Goal: Information Seeking & Learning: Compare options

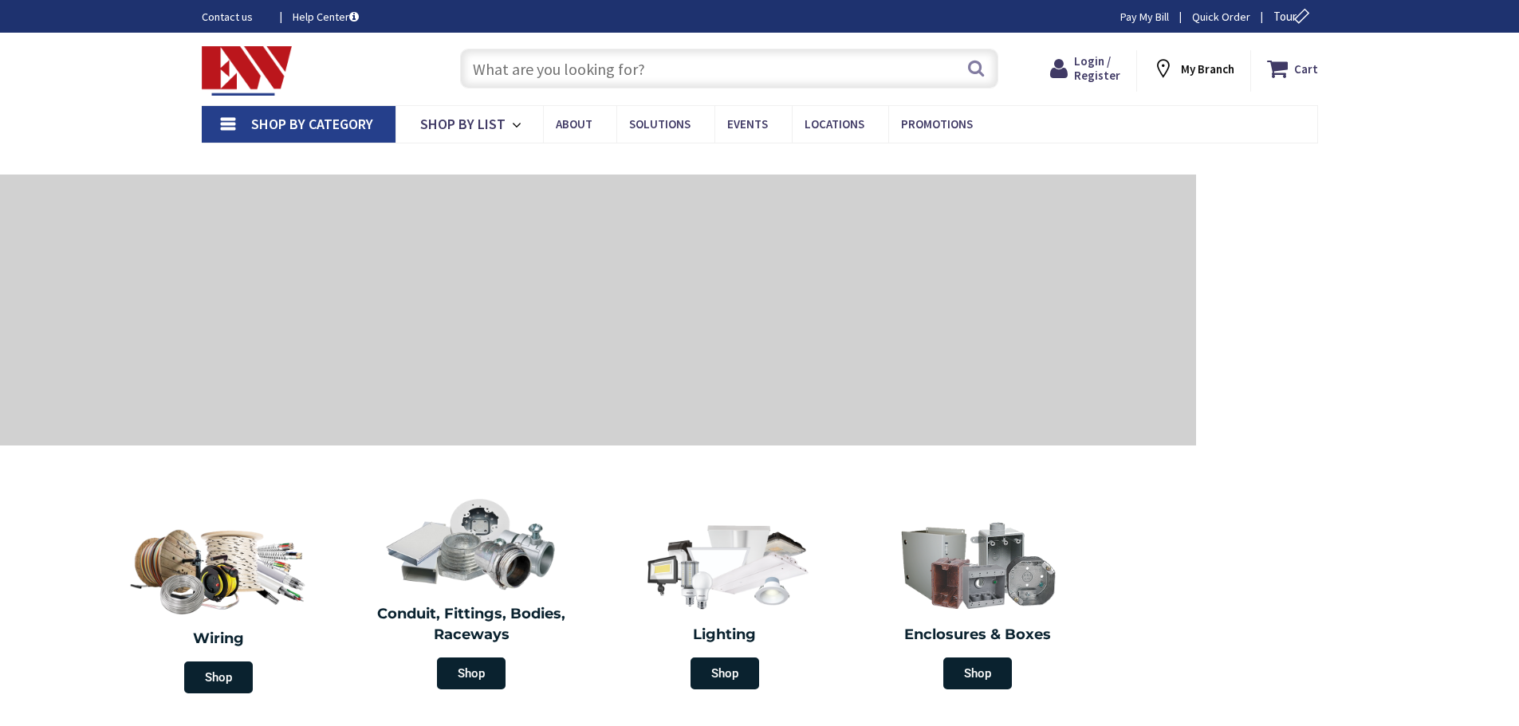
click at [679, 72] on input "text" at bounding box center [729, 69] width 538 height 40
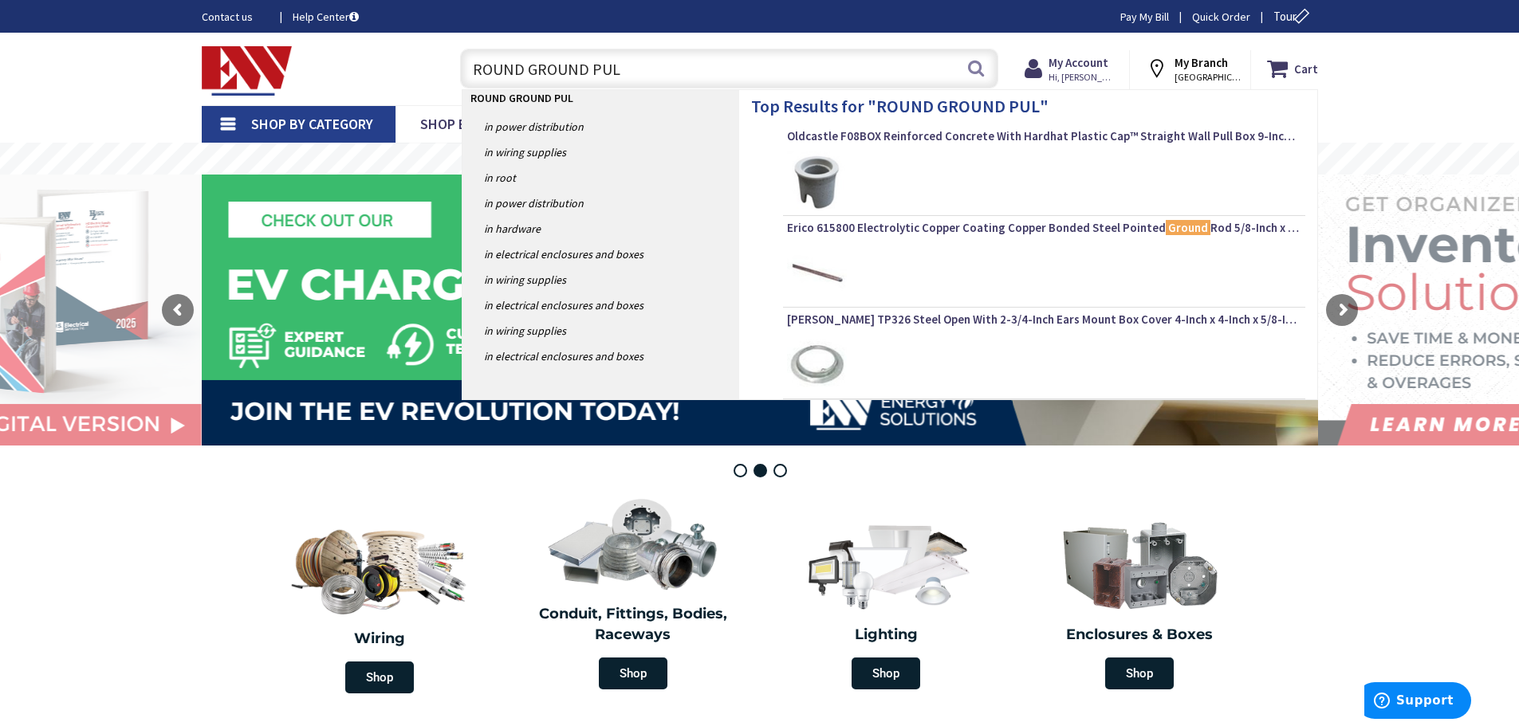
type input "ROUND GROUND PULL"
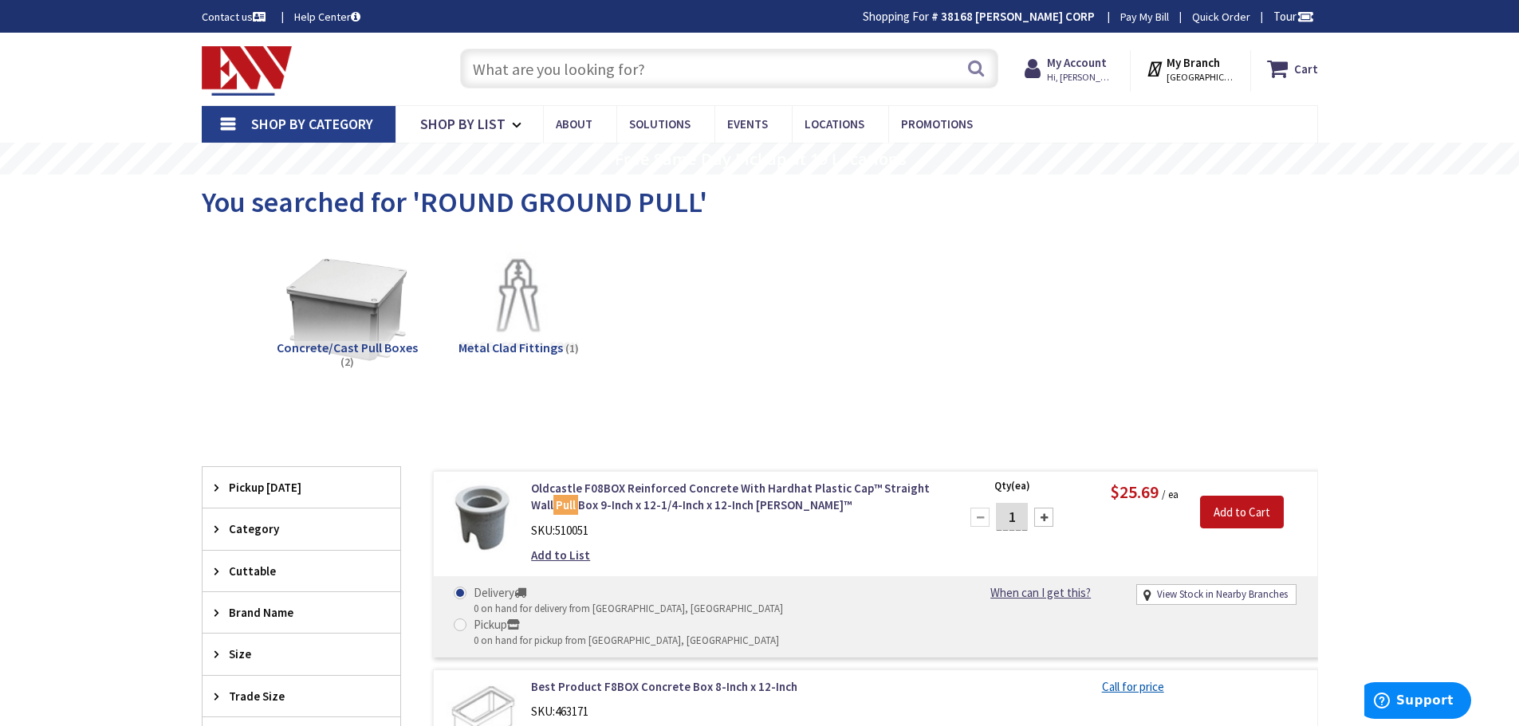
click at [662, 57] on input "text" at bounding box center [729, 69] width 538 height 40
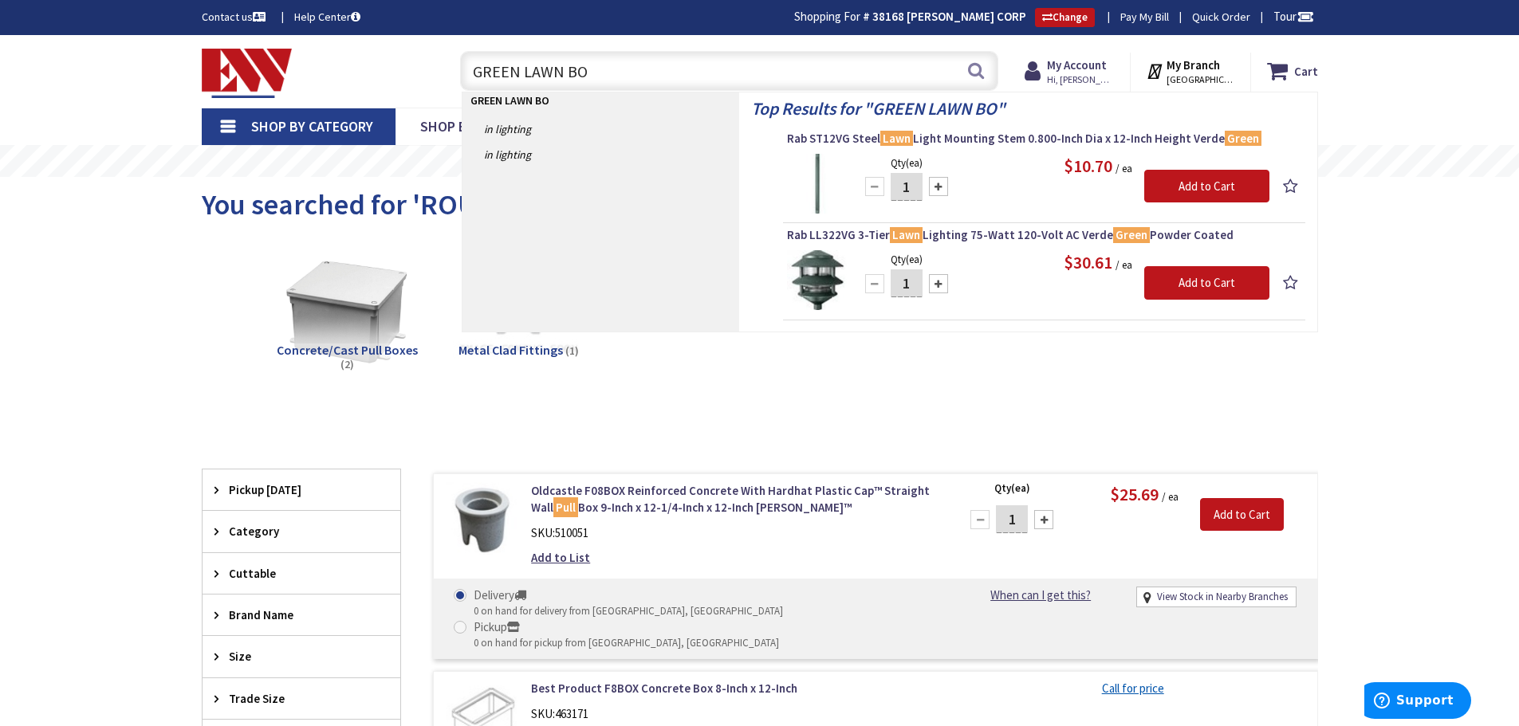
type input "GREEN LAWN BOX"
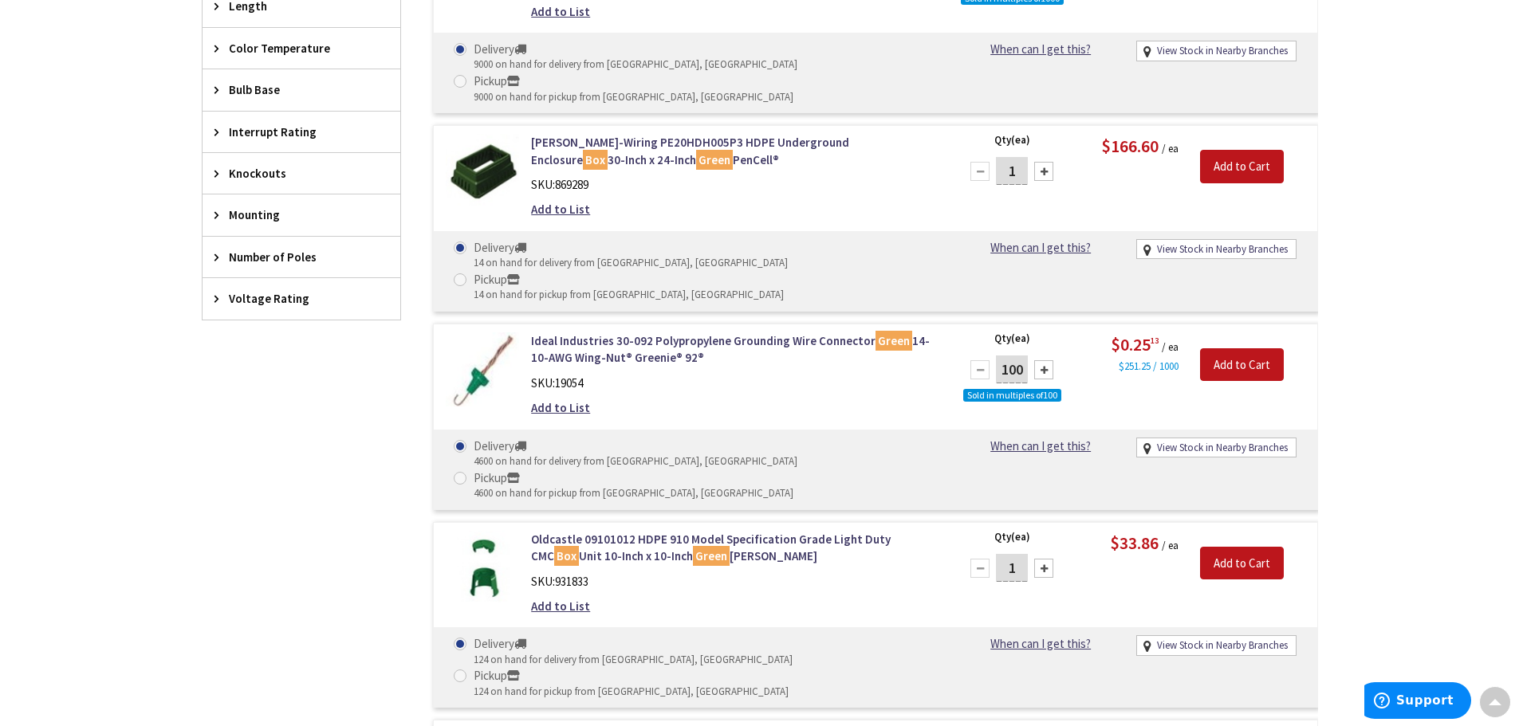
scroll to position [1001, 0]
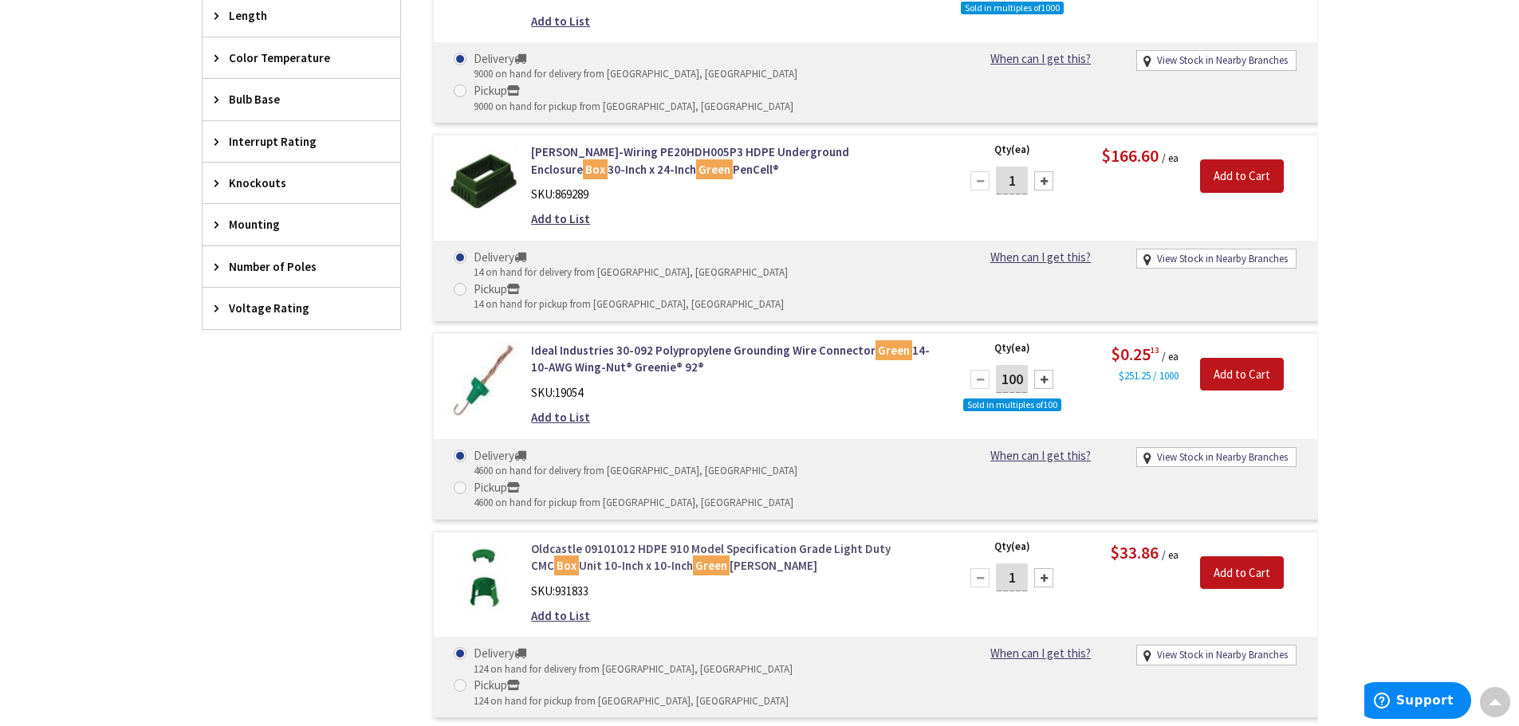
click at [591, 540] on link "Oldcastle 09101012 HDPE 910 Model Specification Grade Light Duty CMC Box Unit 1…" at bounding box center [734, 557] width 406 height 34
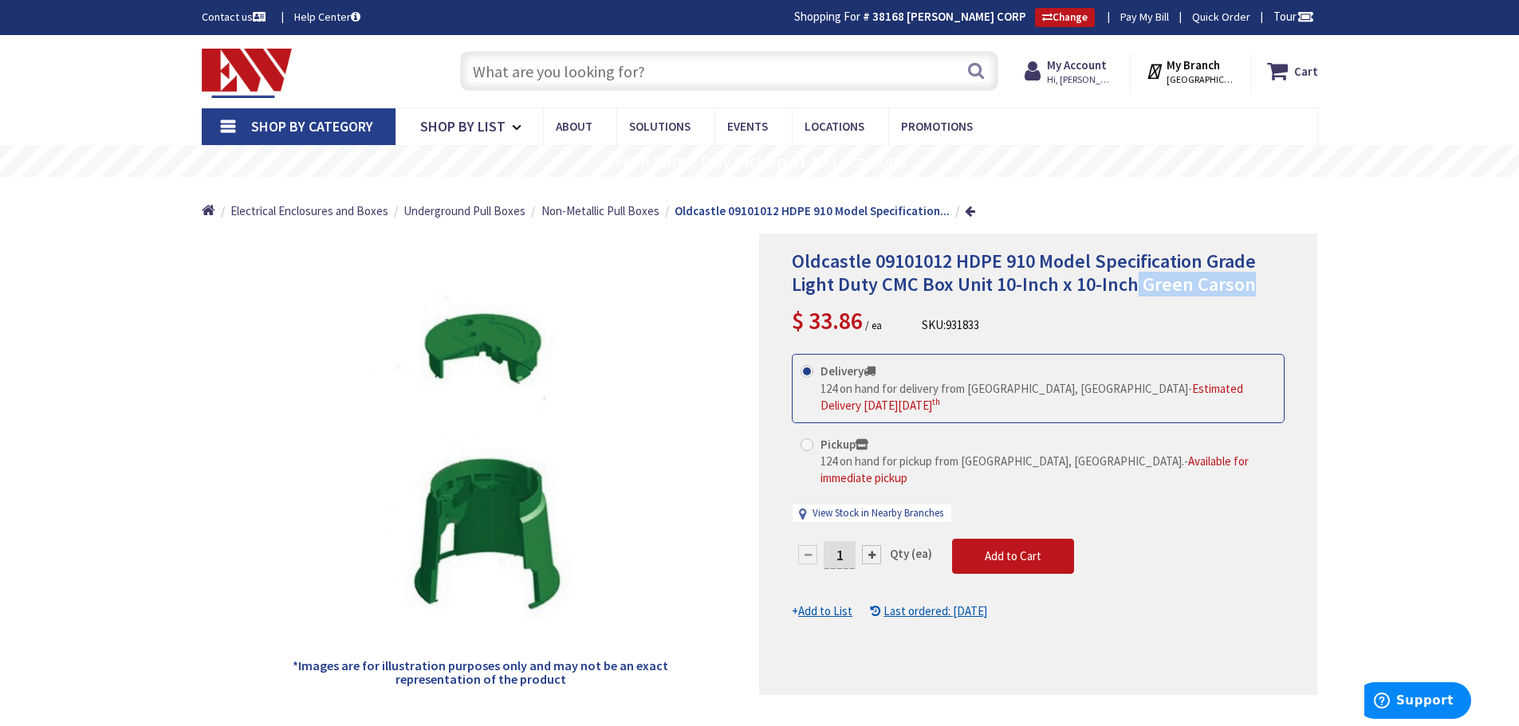
drag, startPoint x: 1240, startPoint y: 284, endPoint x: 1133, endPoint y: 289, distance: 107.0
click at [1133, 289] on h1 "Oldcastle 09101012 HDPE 910 Model Specification Grade Light Duty CMC Box Unit 1…" at bounding box center [1038, 273] width 493 height 46
click at [655, 78] on input "text" at bounding box center [729, 71] width 538 height 40
click at [654, 78] on input "text" at bounding box center [729, 71] width 538 height 40
paste input "**** ELECTRICAL SERVICE **** ** DEMO (2) METER LOAD SIDE 2/3 SER FEEDERS, RUN (…"
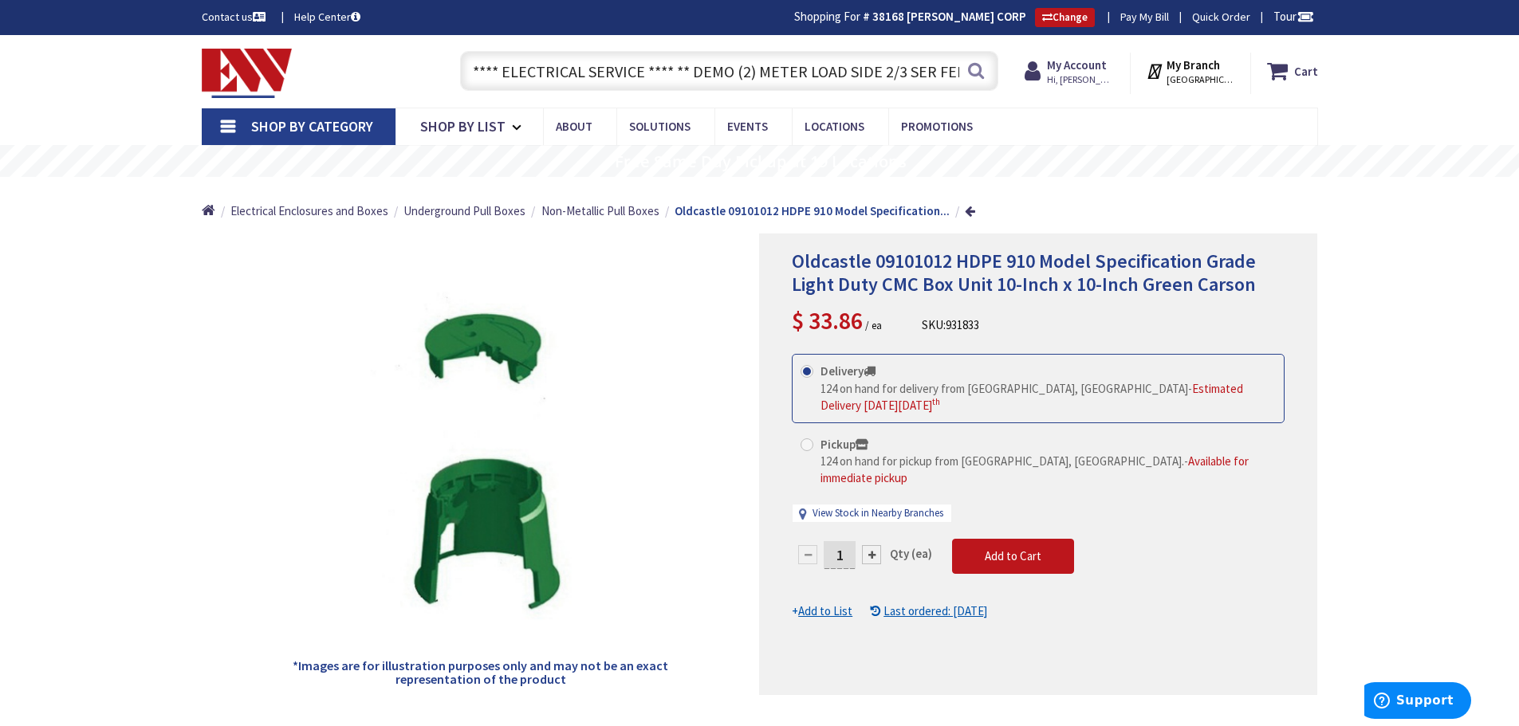
scroll to position [0, 454]
type input "**** ELECTRICAL SERVICE **** ** DEMO (2) METER LOAD SIDE 2/3 SER FEEDERS, RUN (…"
click at [1257, 284] on h1 "Oldcastle 09101012 HDPE 910 Model Specification Grade Light Duty CMC Box Unit 1…" at bounding box center [1038, 273] width 493 height 46
click at [697, 65] on input "**** ELECTRICAL SERVICE **** ** DEMO (2) METER LOAD SIDE 2/3 SER FEEDERS, RUN (…" at bounding box center [729, 71] width 538 height 40
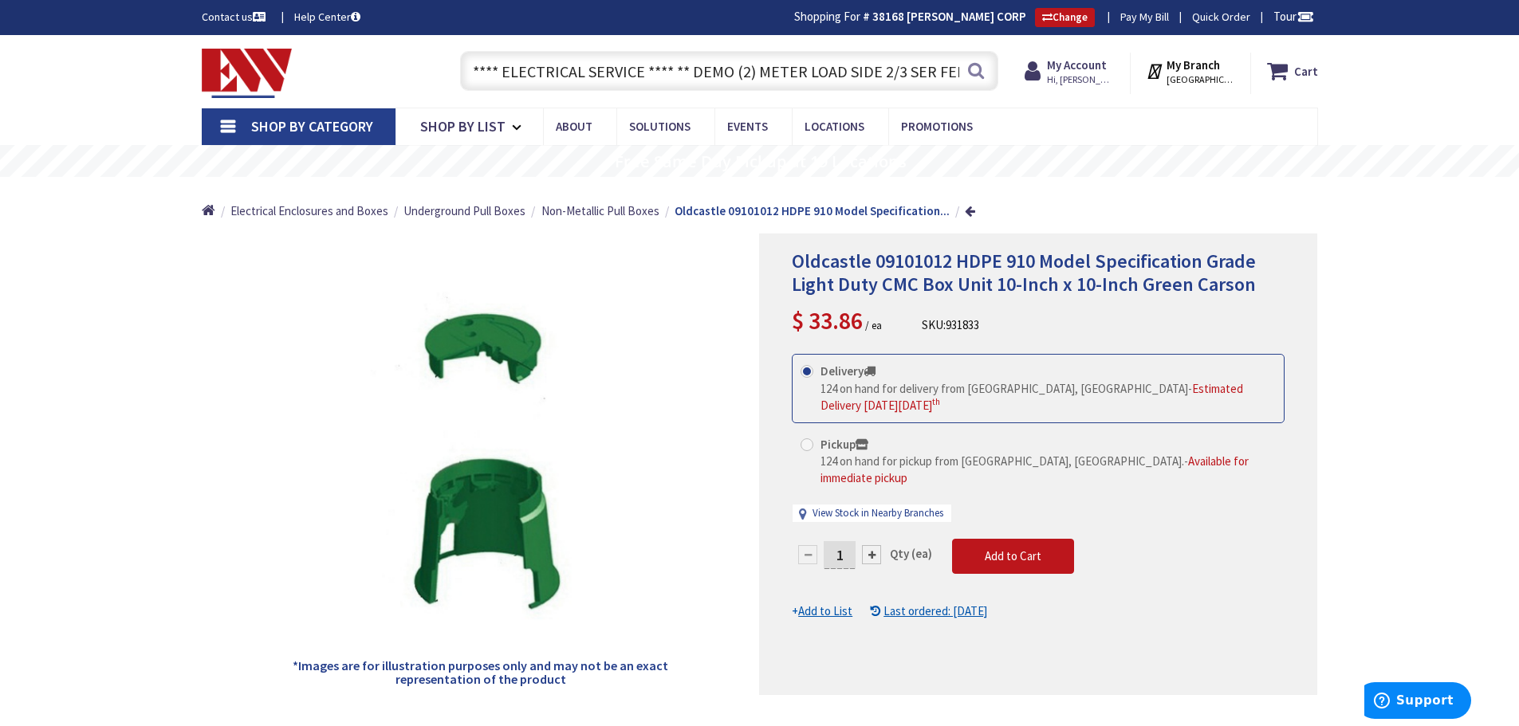
click at [698, 64] on input "**** ELECTRICAL SERVICE **** ** DEMO (2) METER LOAD SIDE 2/3 SER FEEDERS, RUN (…" at bounding box center [729, 71] width 538 height 40
click at [700, 66] on input "**** ELECTRICAL SERVICE **** ** DEMO (2) METER LOAD SIDE 2/3 SER FEEDERS, RUN (…" at bounding box center [729, 71] width 538 height 40
click at [701, 66] on input "**** ELECTRICAL SERVICE **** ** DEMO (2) METER LOAD SIDE 2/3 SER FEEDERS, RUN (…" at bounding box center [729, 71] width 538 height 40
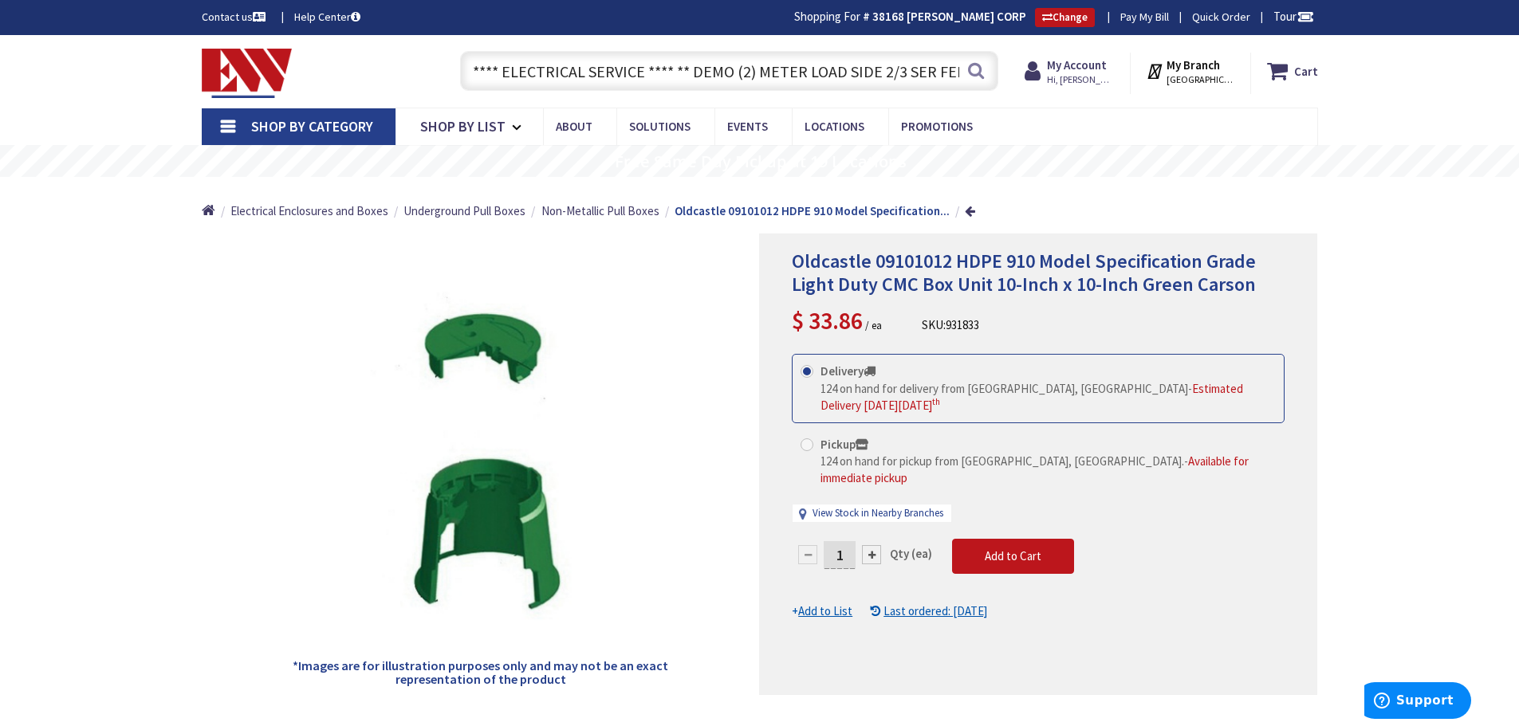
click at [701, 66] on input "**** ELECTRICAL SERVICE **** ** DEMO (2) METER LOAD SIDE 2/3 SER FEEDERS, RUN (…" at bounding box center [729, 71] width 538 height 40
drag, startPoint x: 1248, startPoint y: 287, endPoint x: 1141, endPoint y: 288, distance: 107.6
click at [1141, 288] on h1 "Oldcastle 09101012 HDPE 910 Model Specification Grade Light Duty CMC Box Unit 1…" at bounding box center [1038, 273] width 493 height 46
copy span "Green Carson"
click at [660, 66] on input "text" at bounding box center [729, 71] width 538 height 40
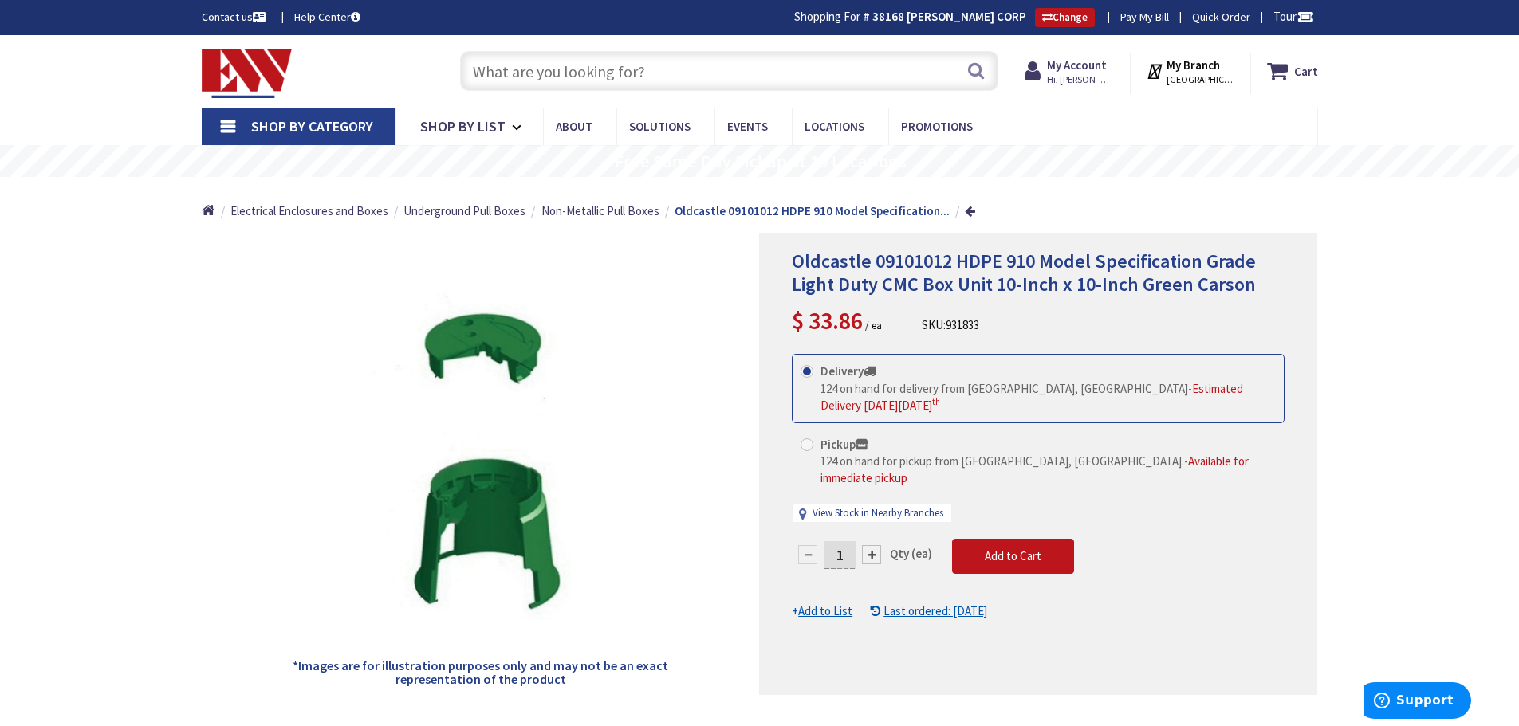
paste input "Green Carson"
type input "Green Carson"
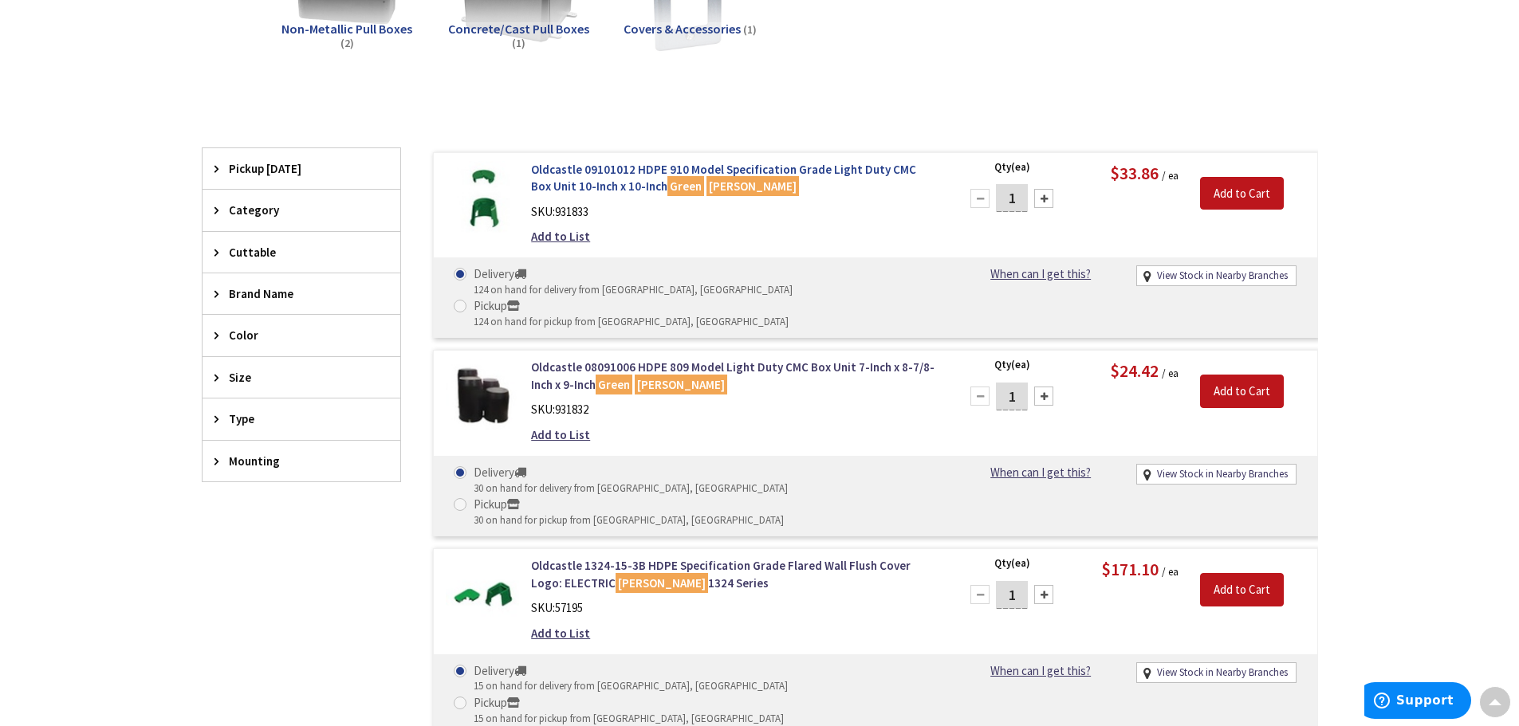
scroll to position [242, 0]
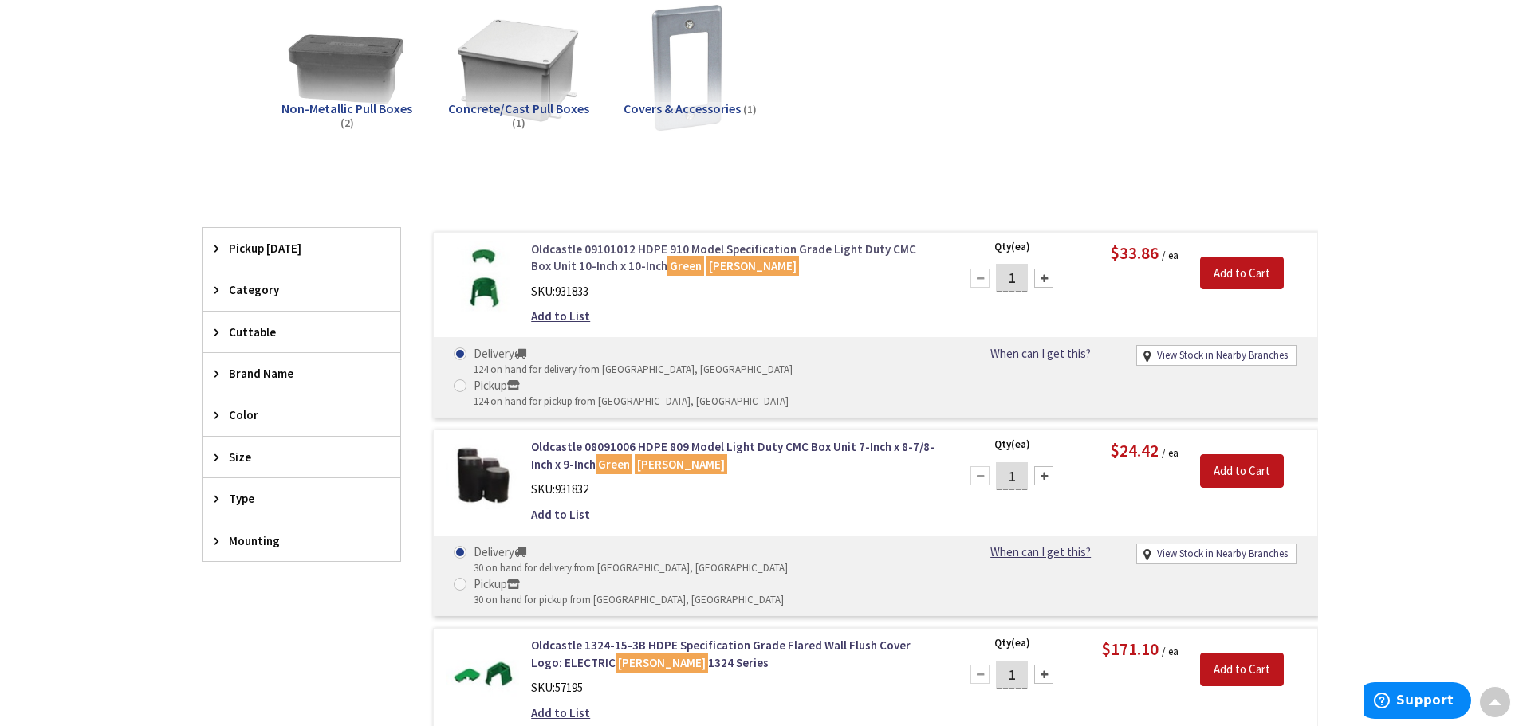
click at [831, 246] on link "Oldcastle 09101012 HDPE 910 Model Specification Grade Light Duty CMC Box Unit 1…" at bounding box center [734, 258] width 406 height 34
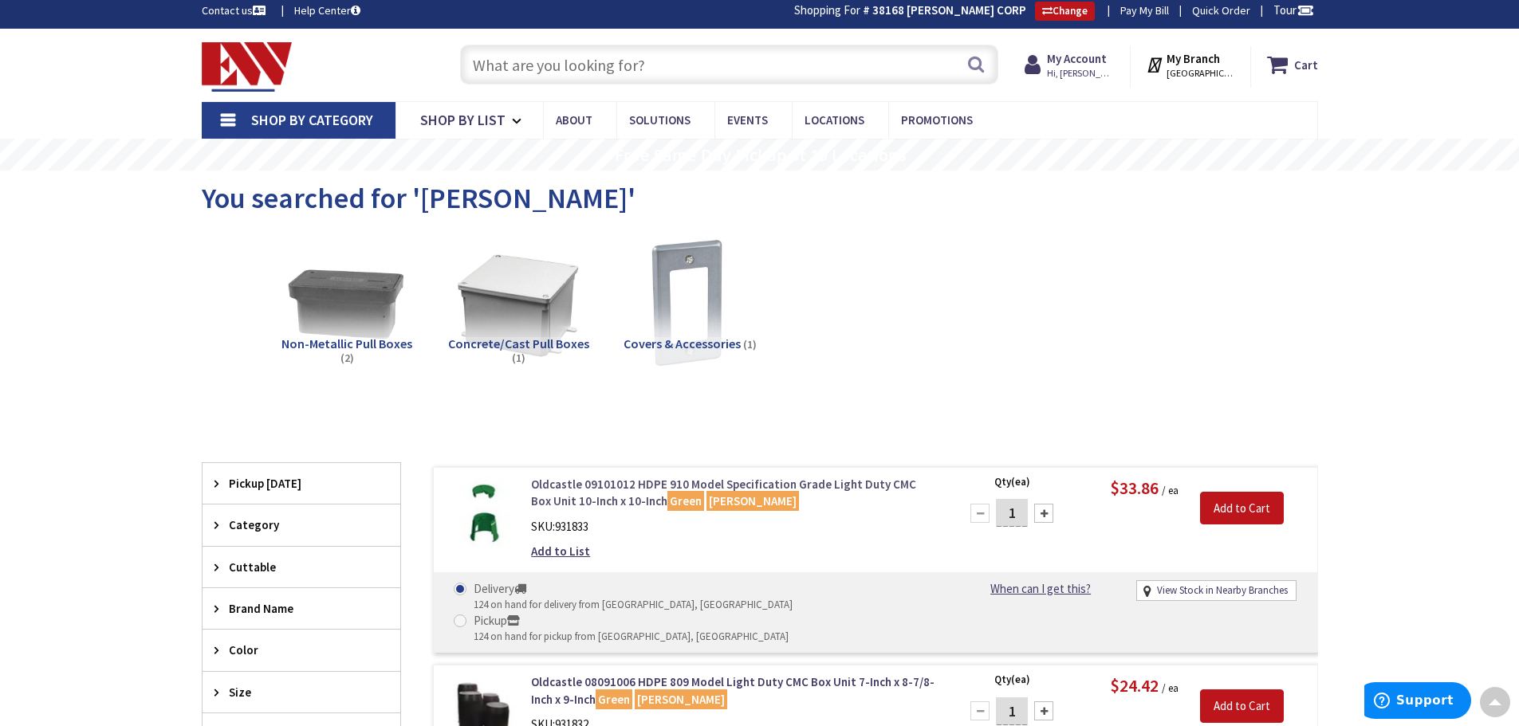
scroll to position [0, 0]
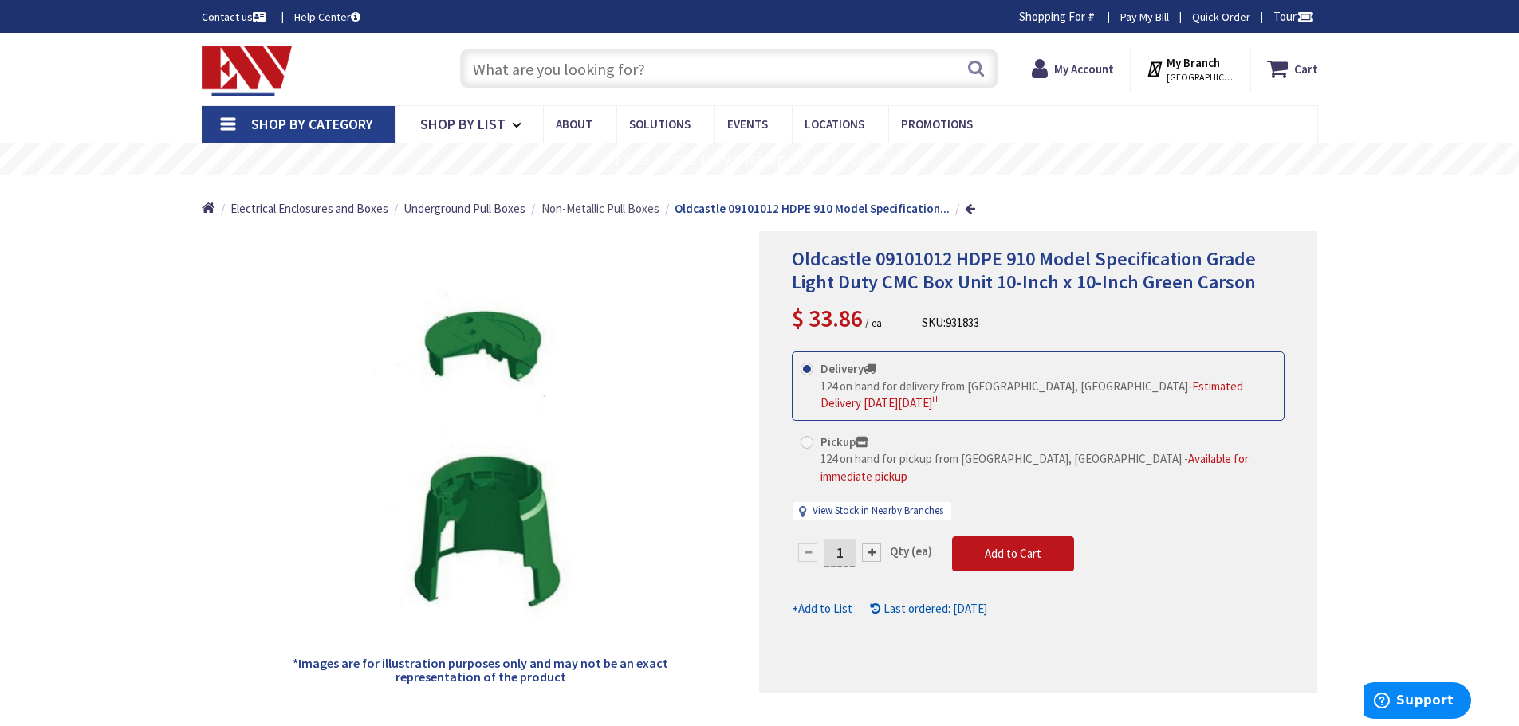
click at [593, 212] on span "Non-Metallic Pull Boxes" at bounding box center [600, 208] width 118 height 15
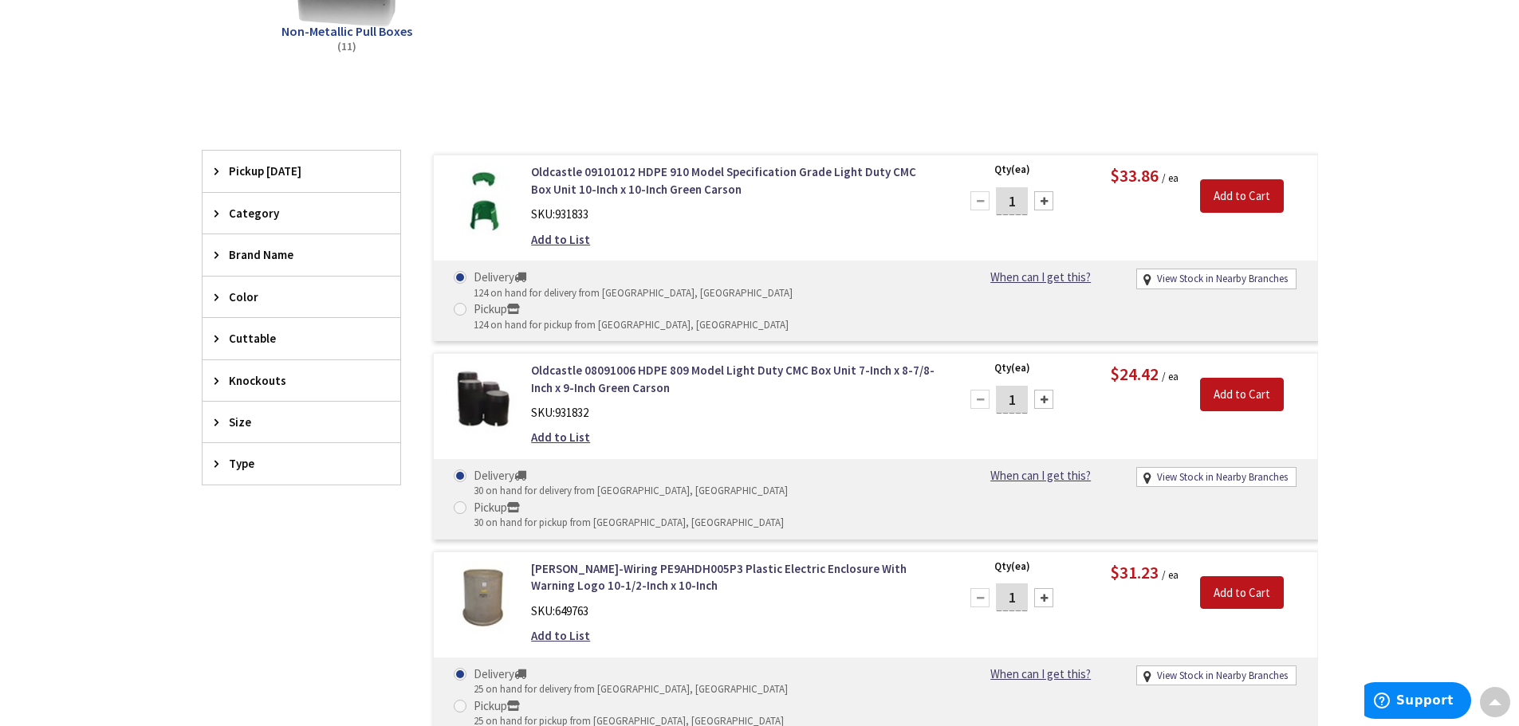
scroll to position [401, 0]
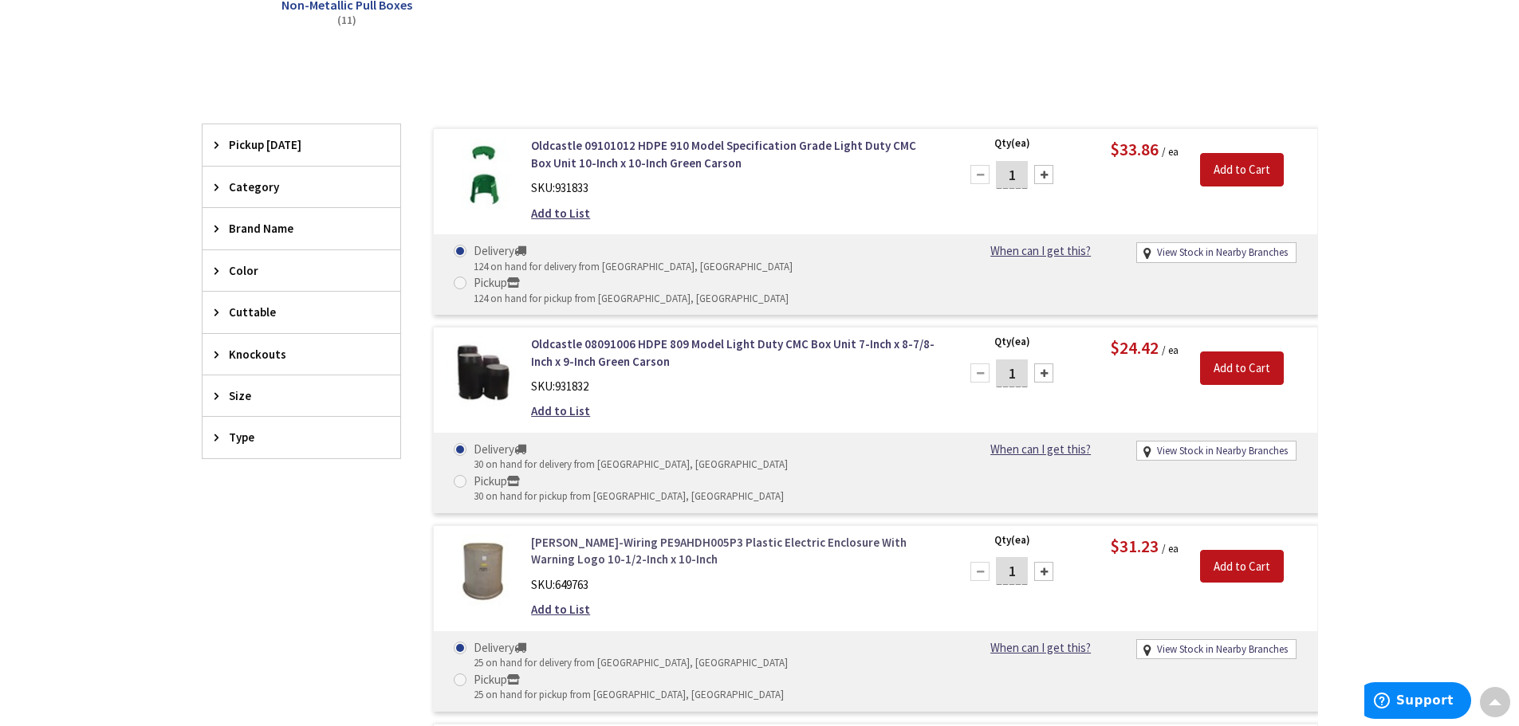
click at [567, 534] on link "[PERSON_NAME]-Wiring PE9AHDH005P3 Plastic Electric Enclosure With Warning Logo …" at bounding box center [734, 551] width 406 height 34
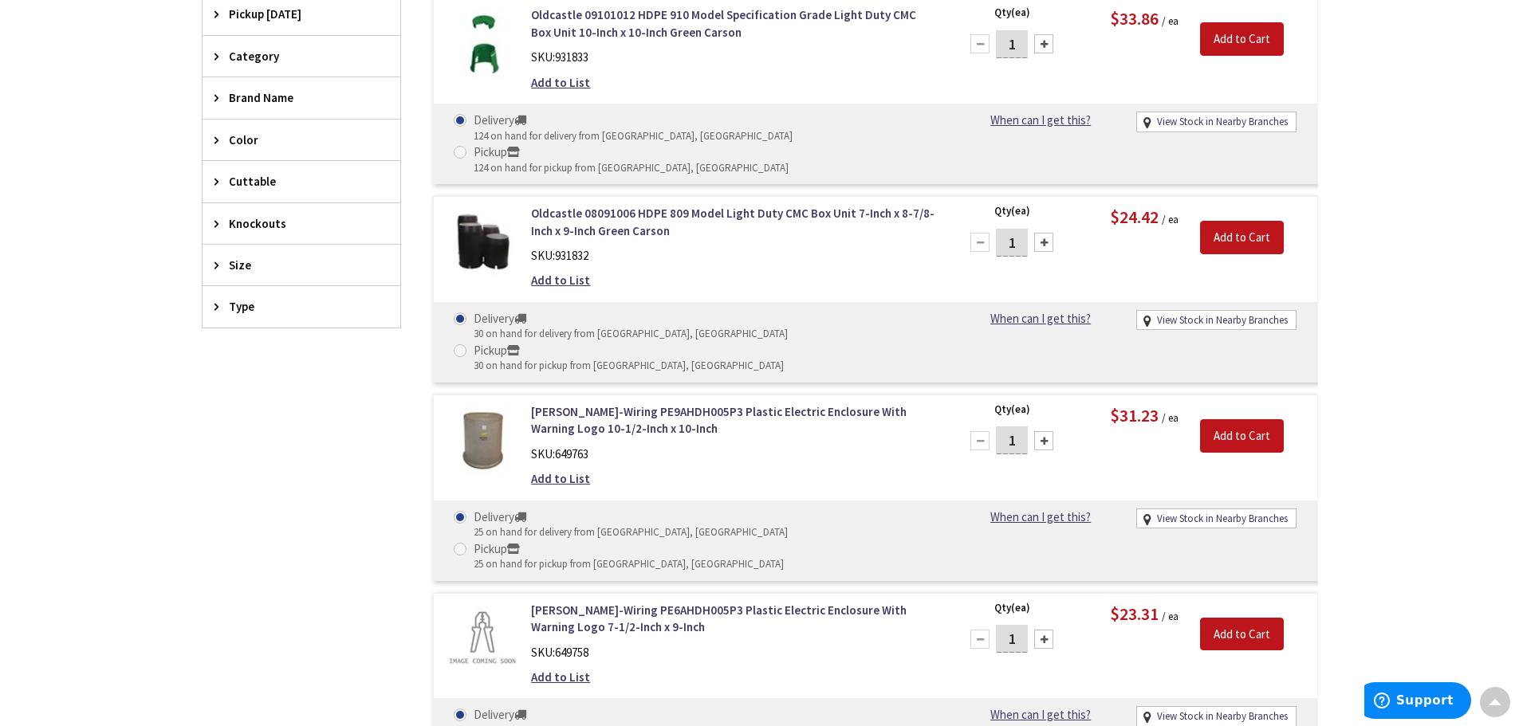
scroll to position [611, 0]
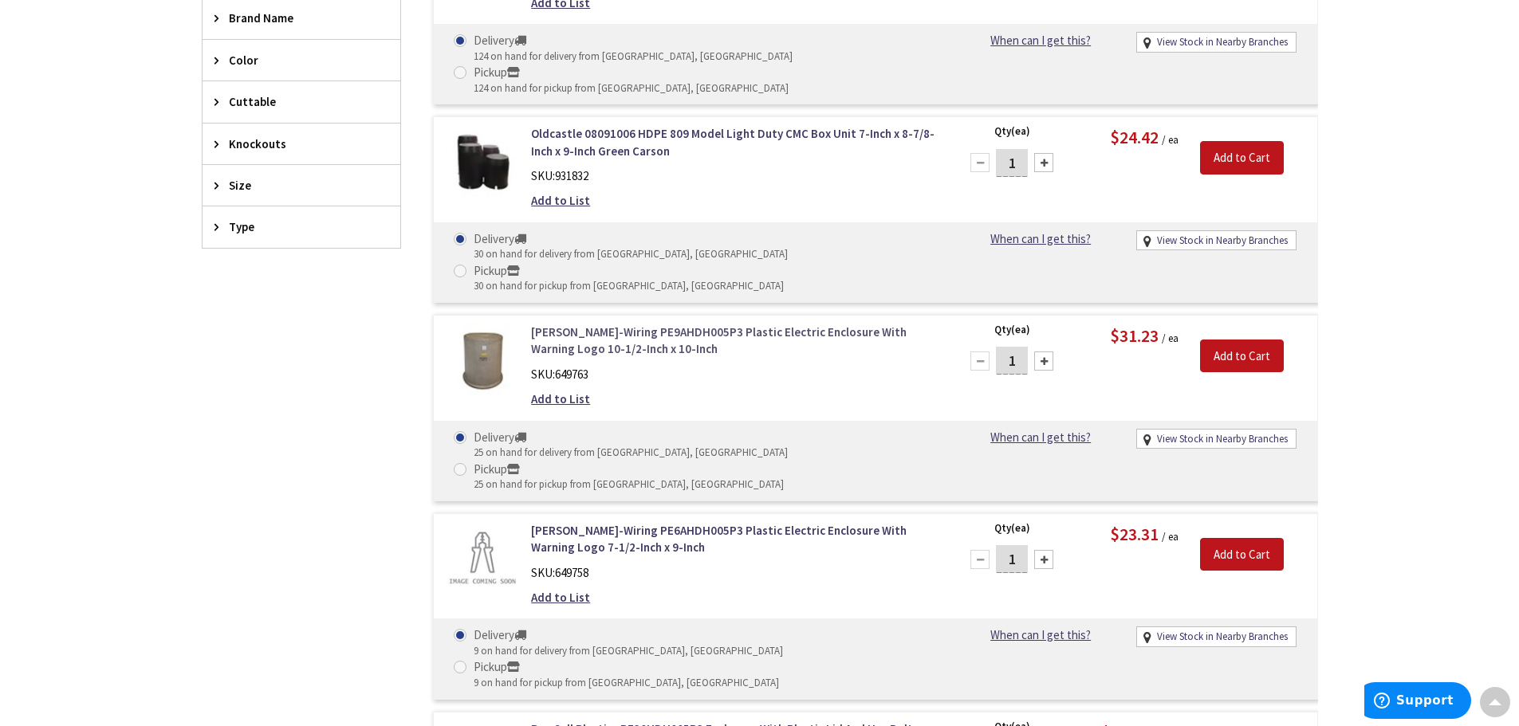
click at [687, 324] on link "Hubbell-Wiring PE9AHDH005P3 Plastic Electric Enclosure With Warning Logo 10-1/2…" at bounding box center [734, 341] width 406 height 34
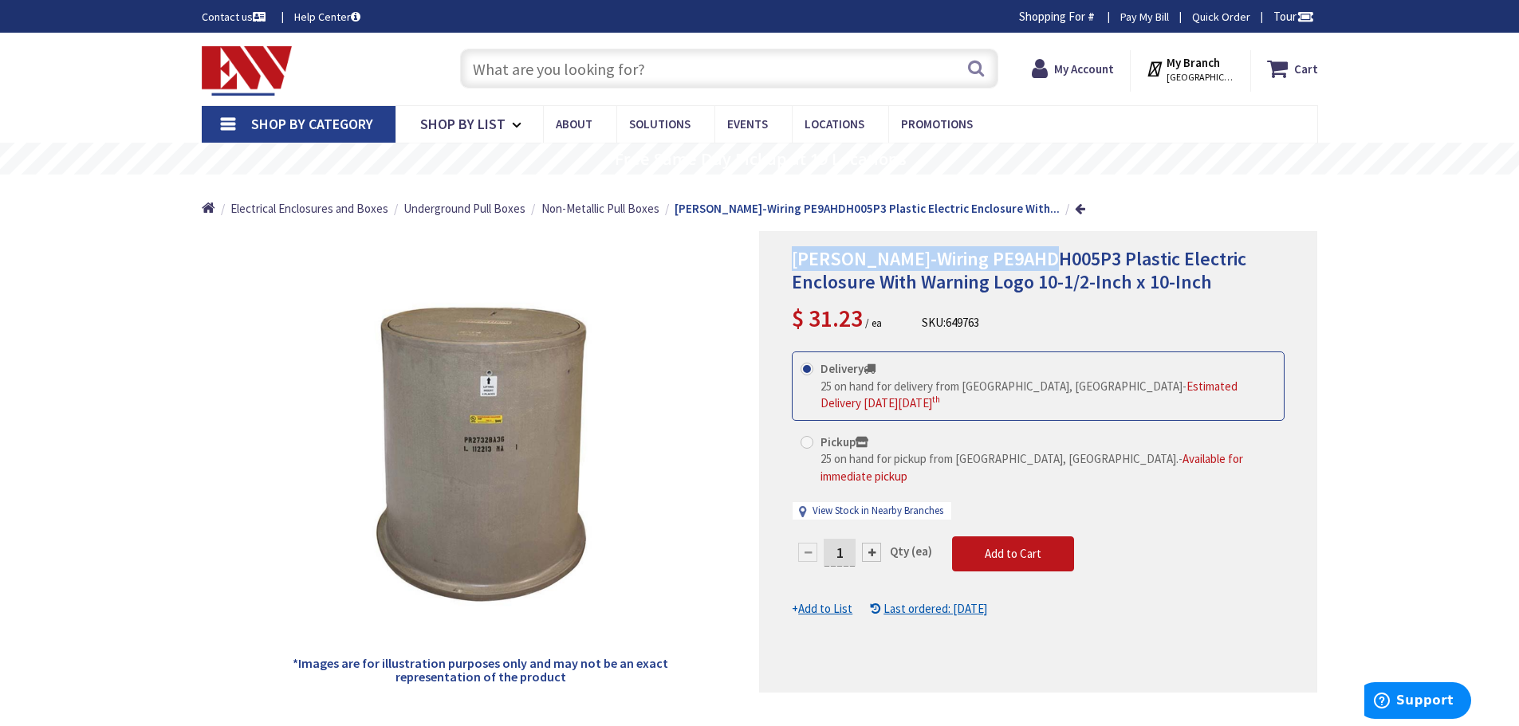
drag, startPoint x: 1047, startPoint y: 255, endPoint x: 795, endPoint y: 254, distance: 251.9
click at [795, 254] on span "Hubbell-Wiring PE9AHDH005P3 Plastic Electric Enclosure With Warning Logo 10-1/2…" at bounding box center [1019, 270] width 454 height 48
copy span "Hubbell-Wiring PE9AHDH005P3"
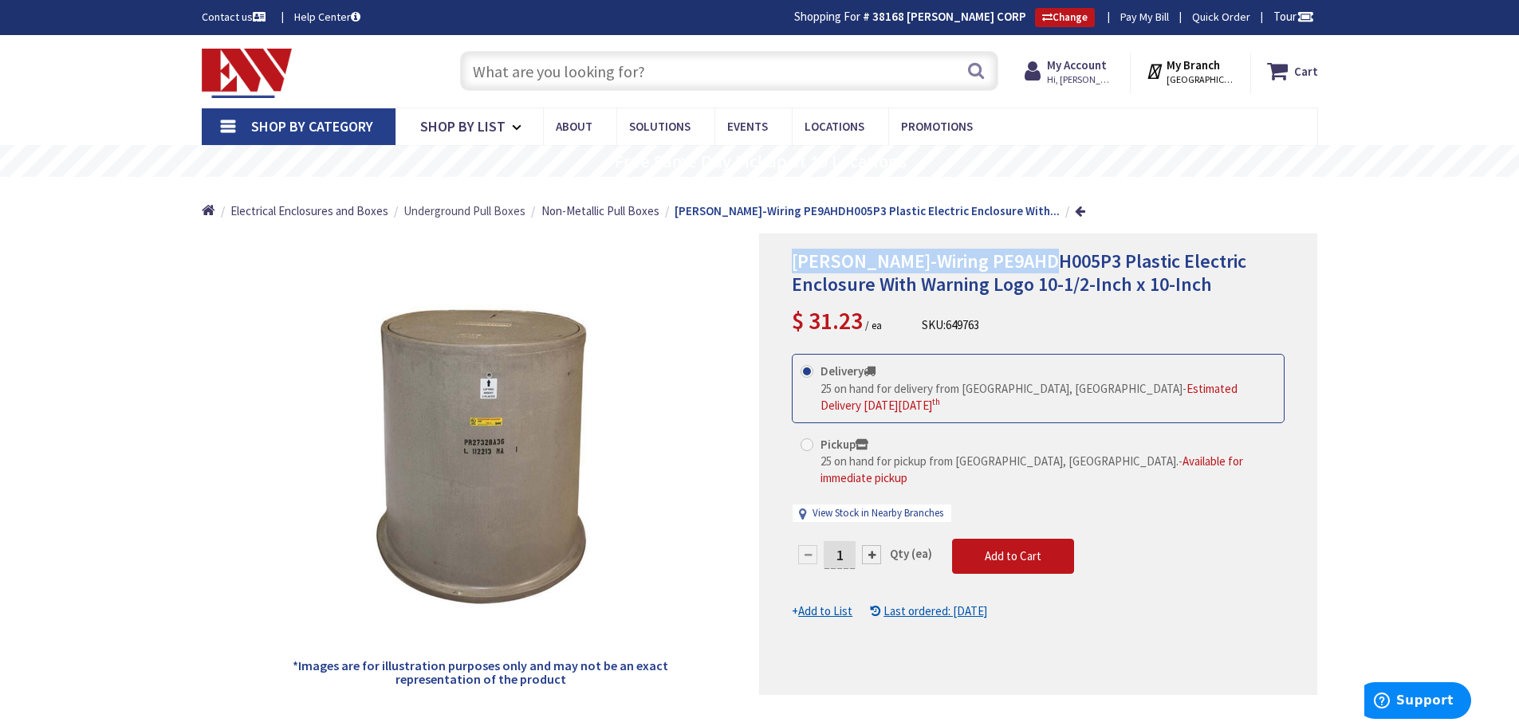
click at [458, 207] on span "Underground Pull Boxes" at bounding box center [464, 210] width 122 height 15
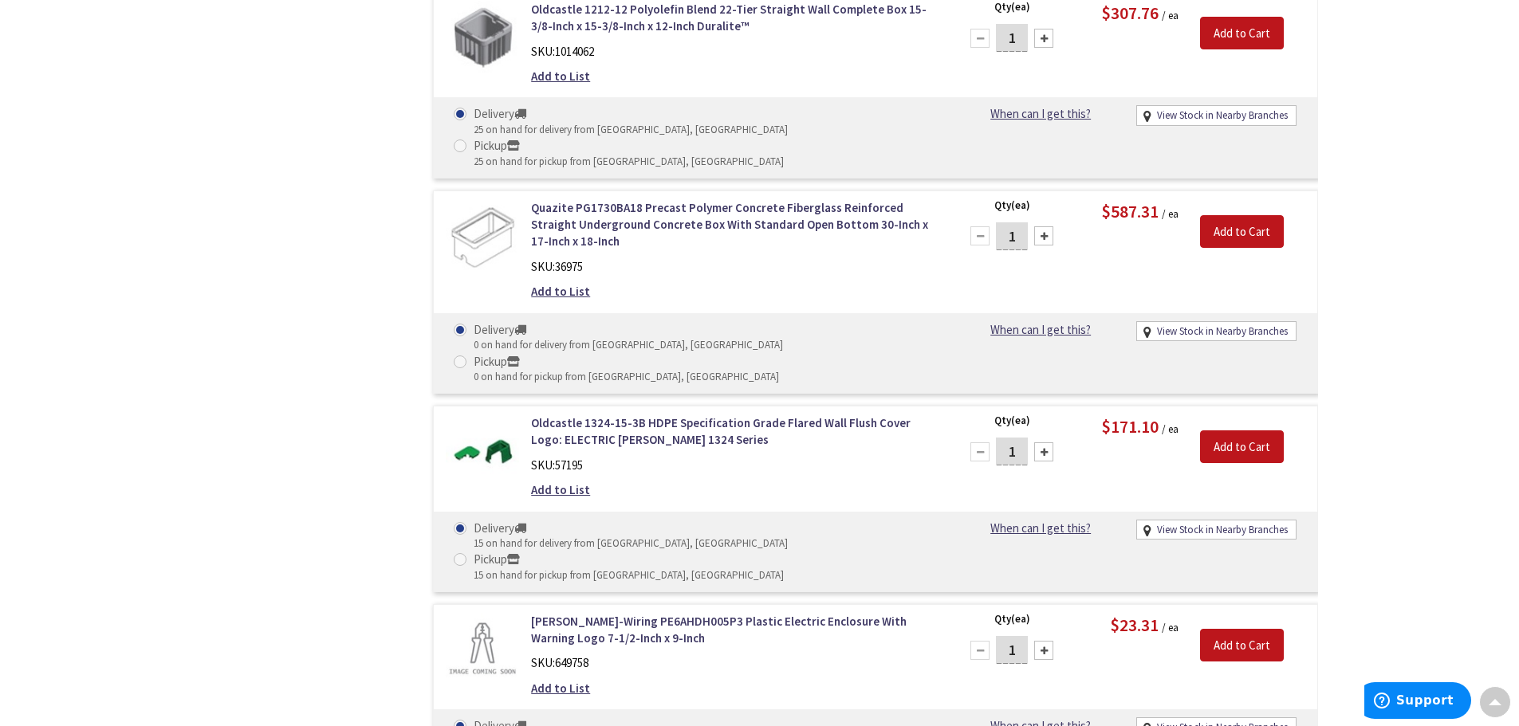
scroll to position [2553, 0]
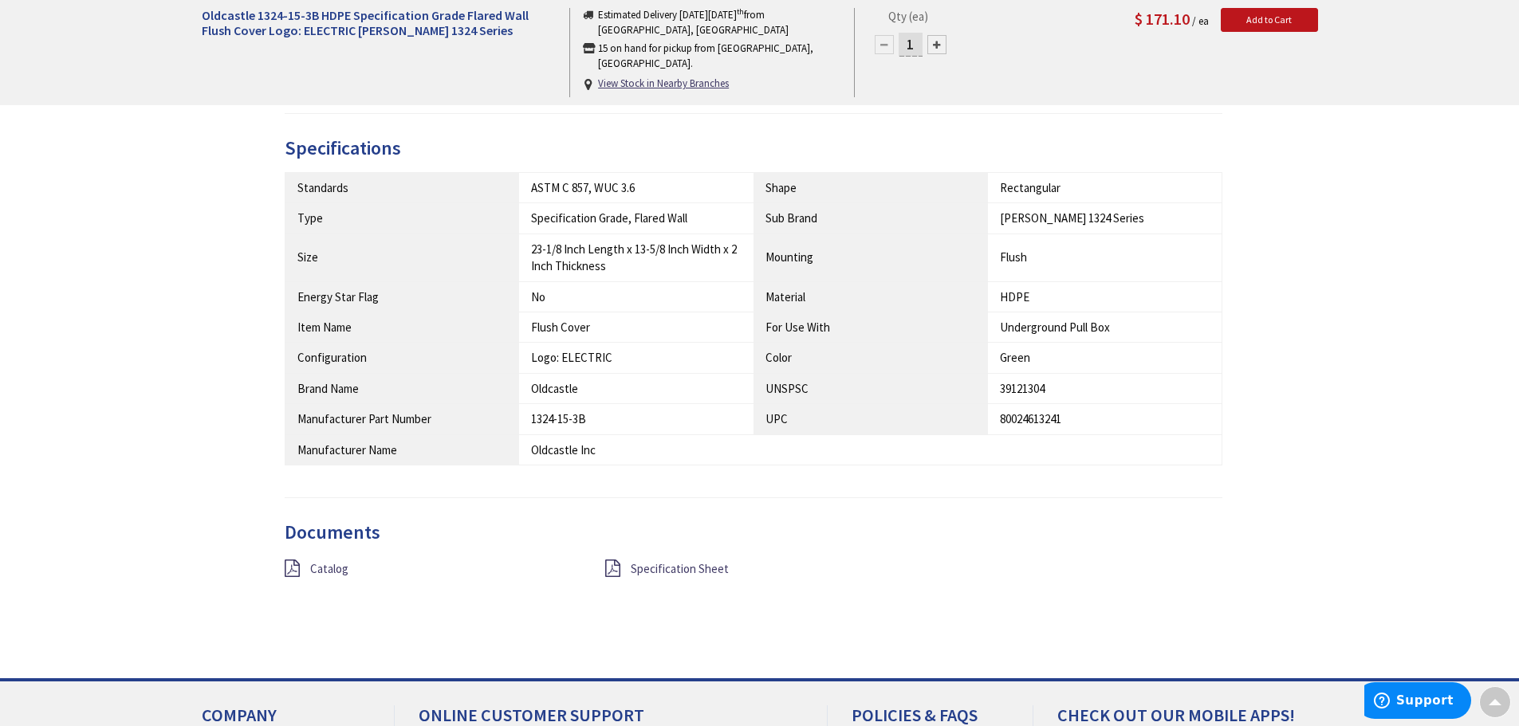
scroll to position [879, 0]
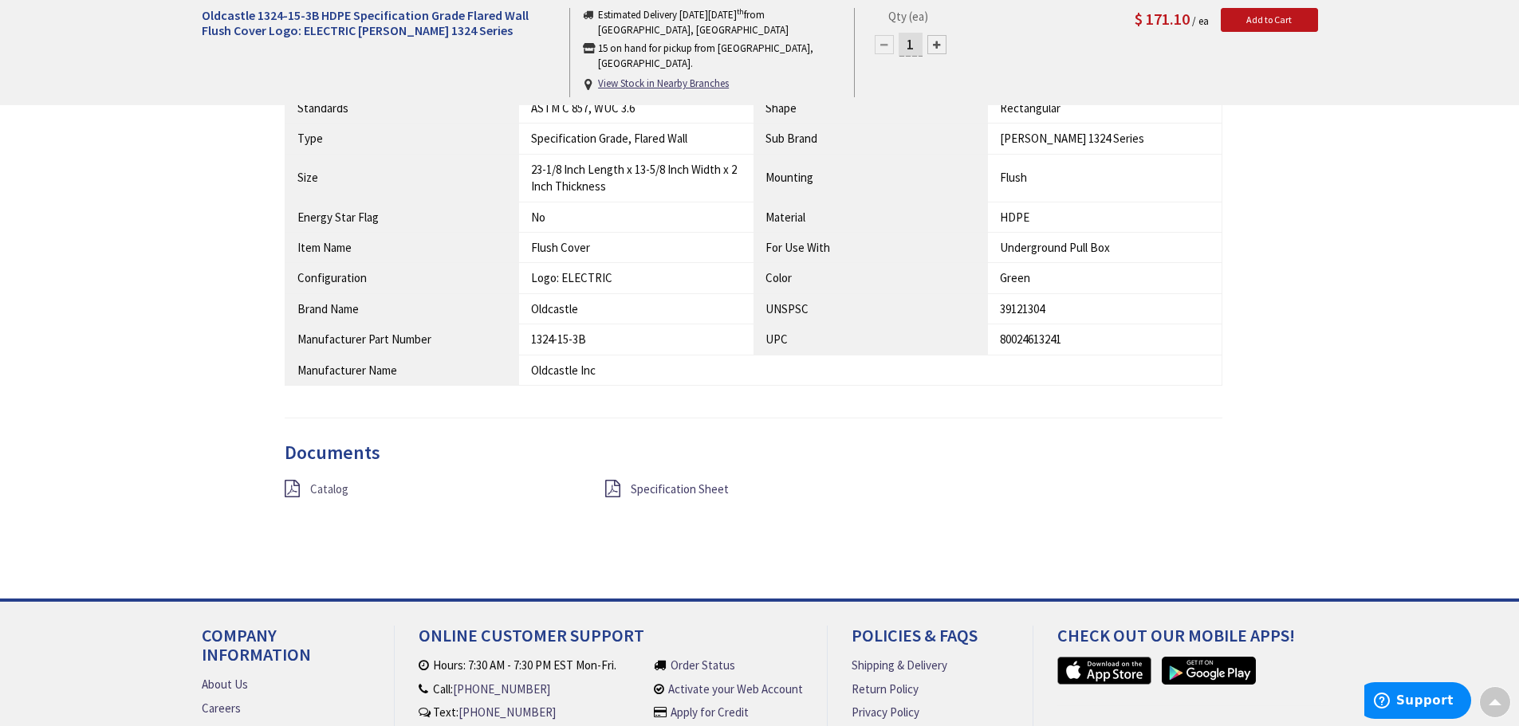
click at [319, 489] on span "Catalog" at bounding box center [329, 489] width 38 height 15
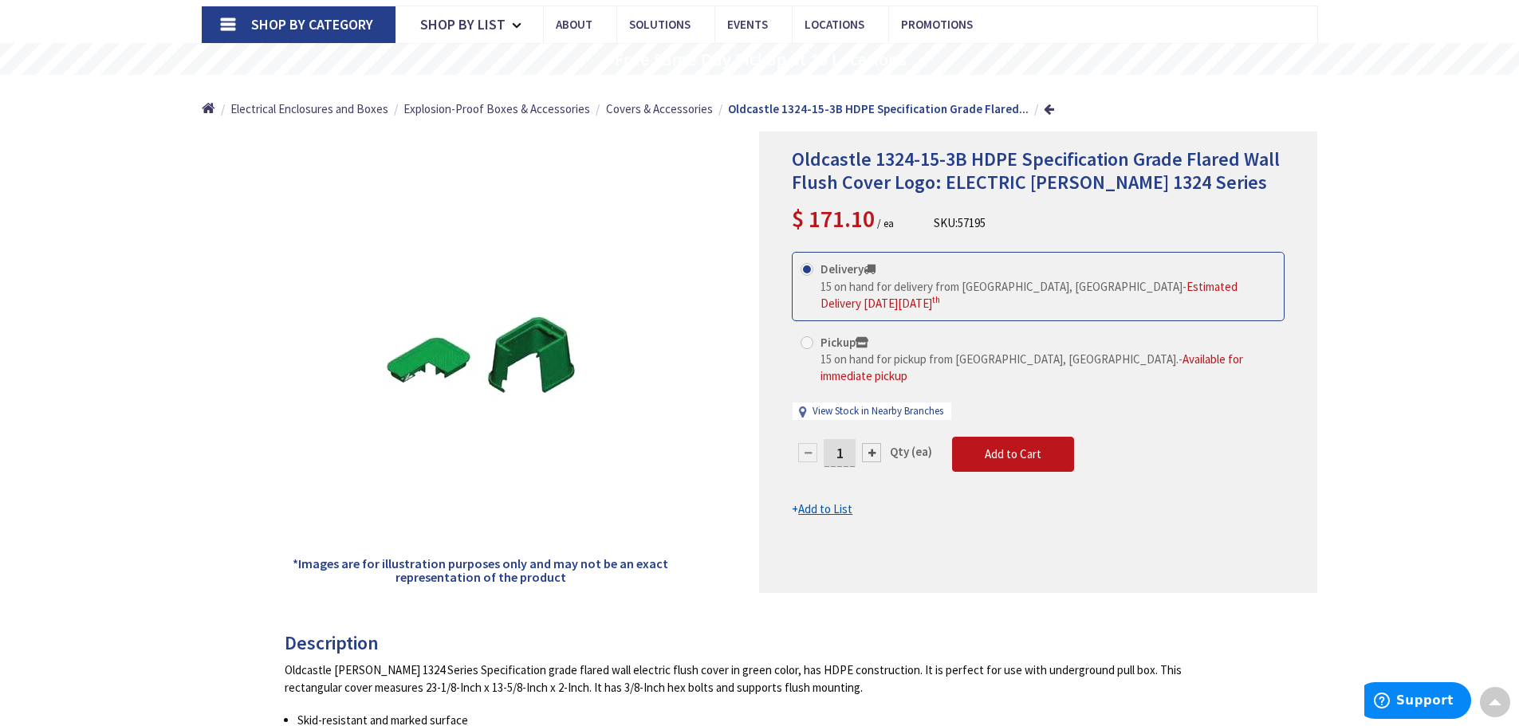
scroll to position [80, 0]
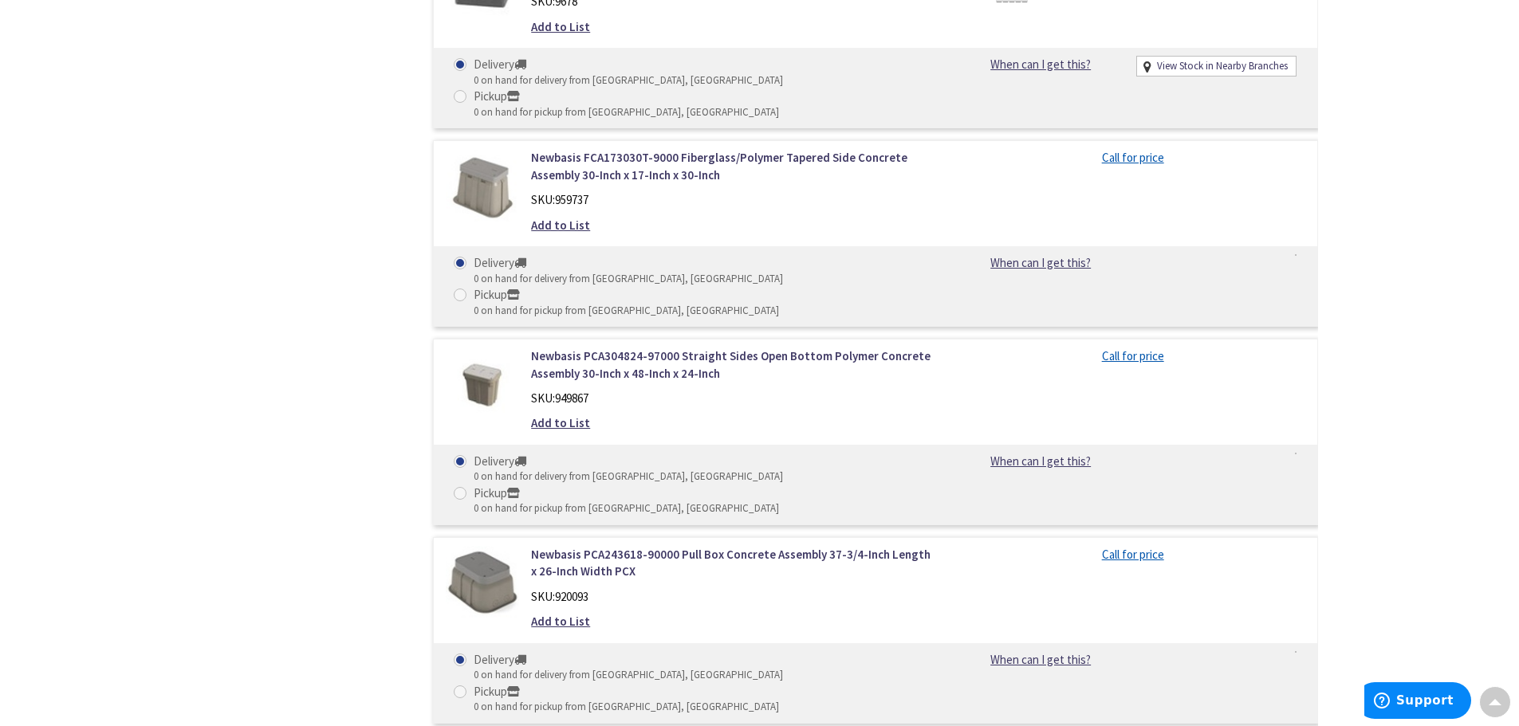
scroll to position [10241, 0]
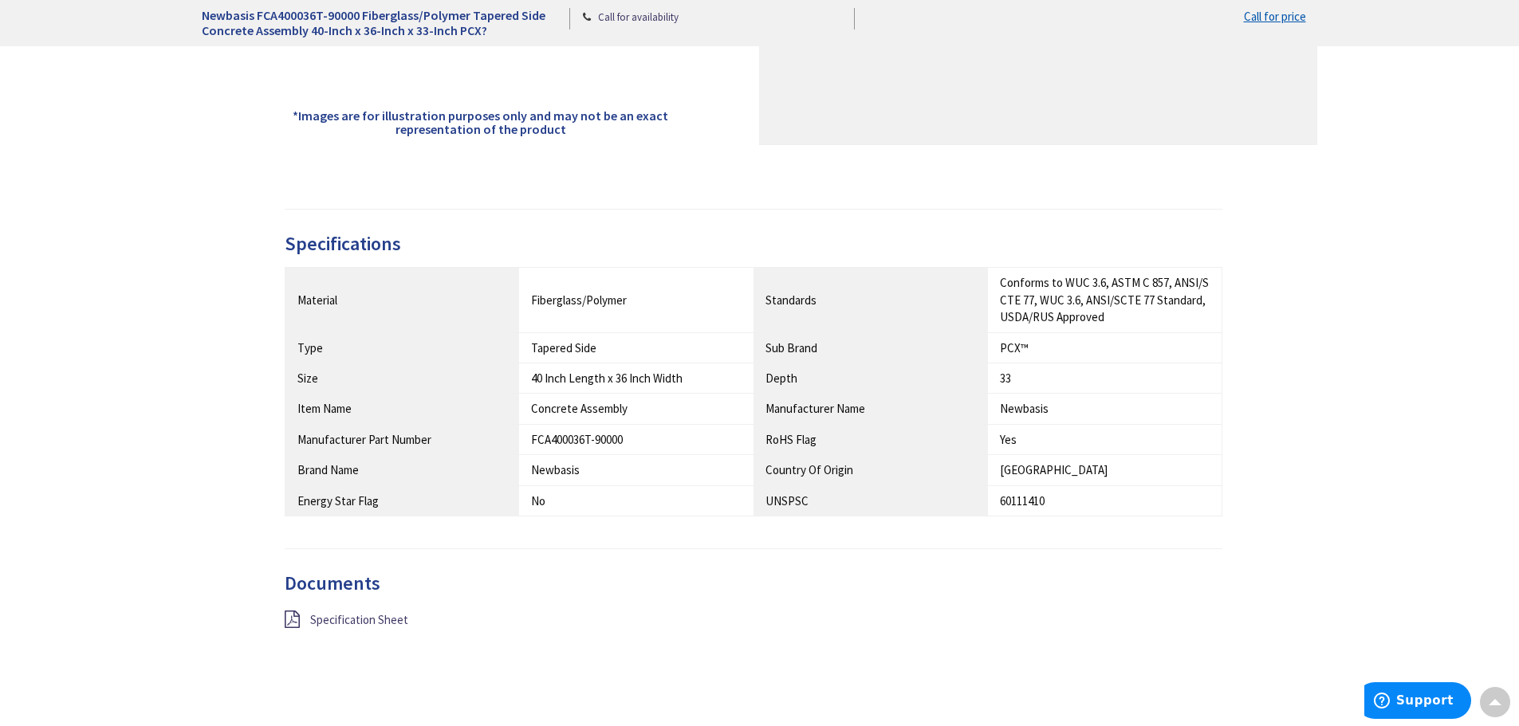
scroll to position [638, 0]
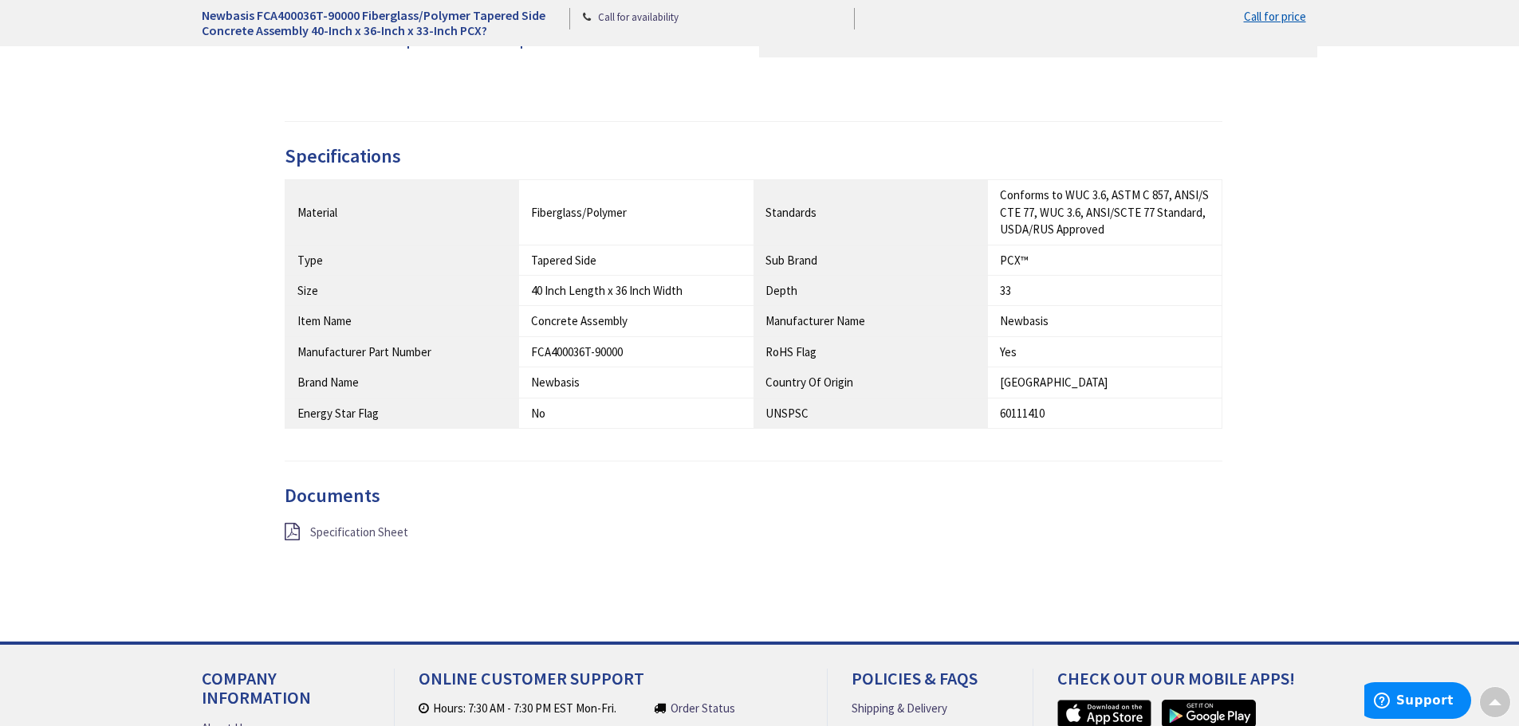
click at [352, 531] on span "Specification Sheet" at bounding box center [359, 532] width 98 height 15
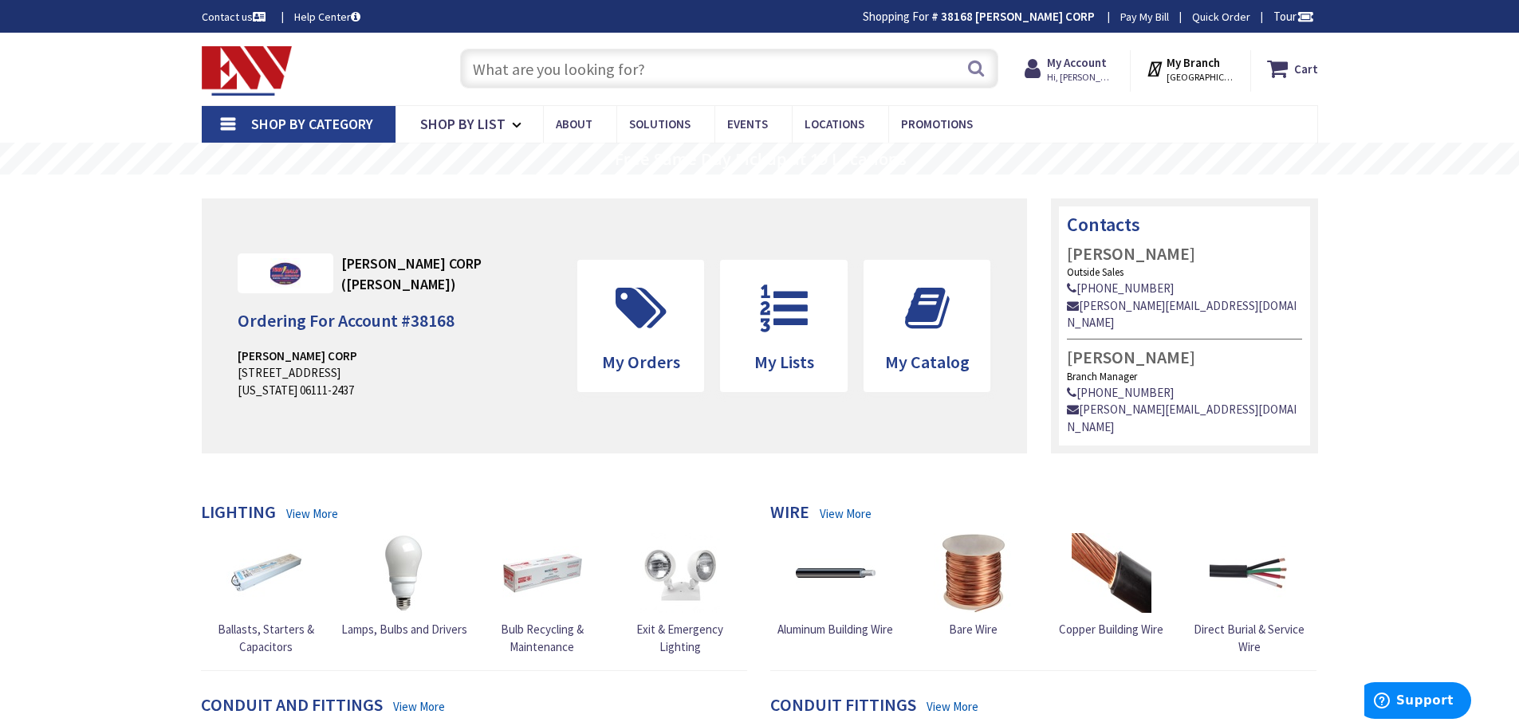
click at [677, 68] on input "text" at bounding box center [729, 69] width 538 height 40
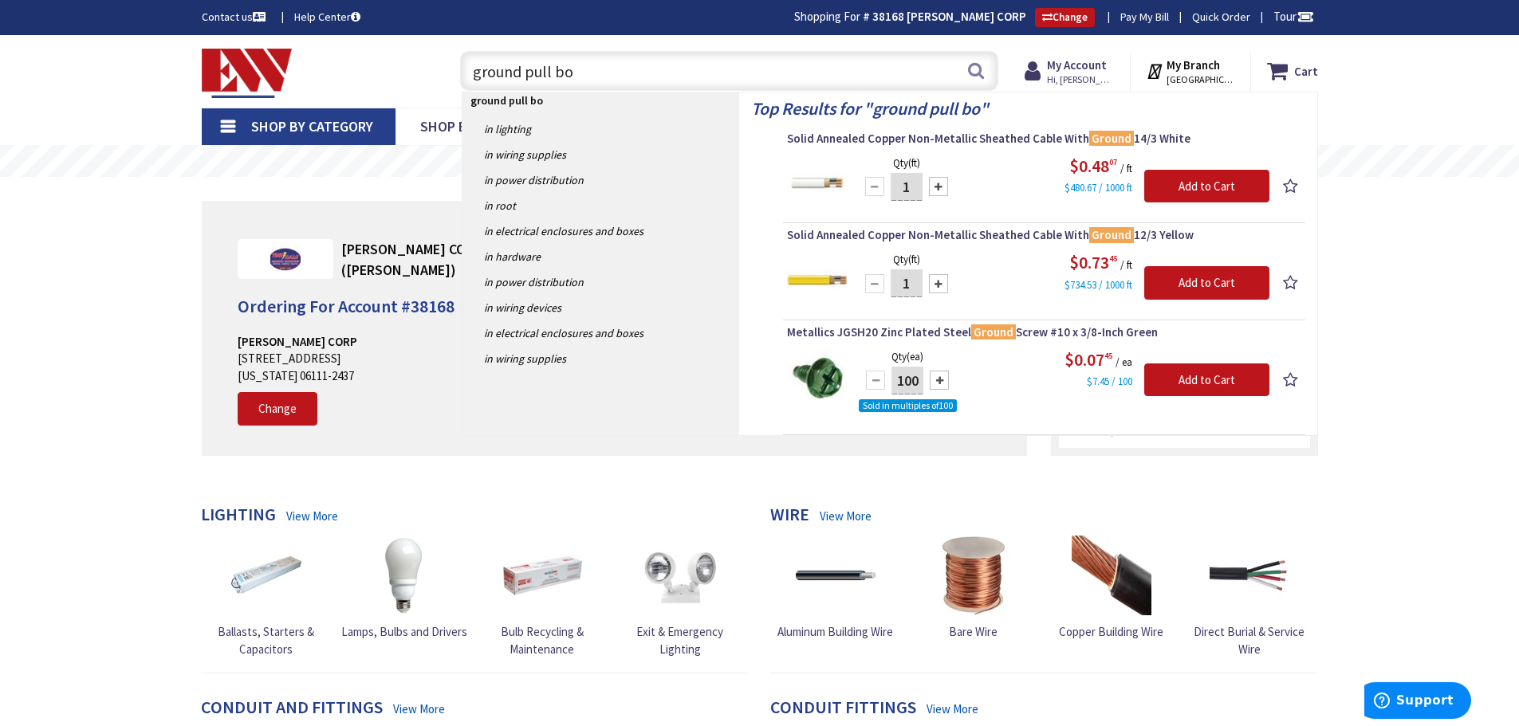
type input "ground pull box"
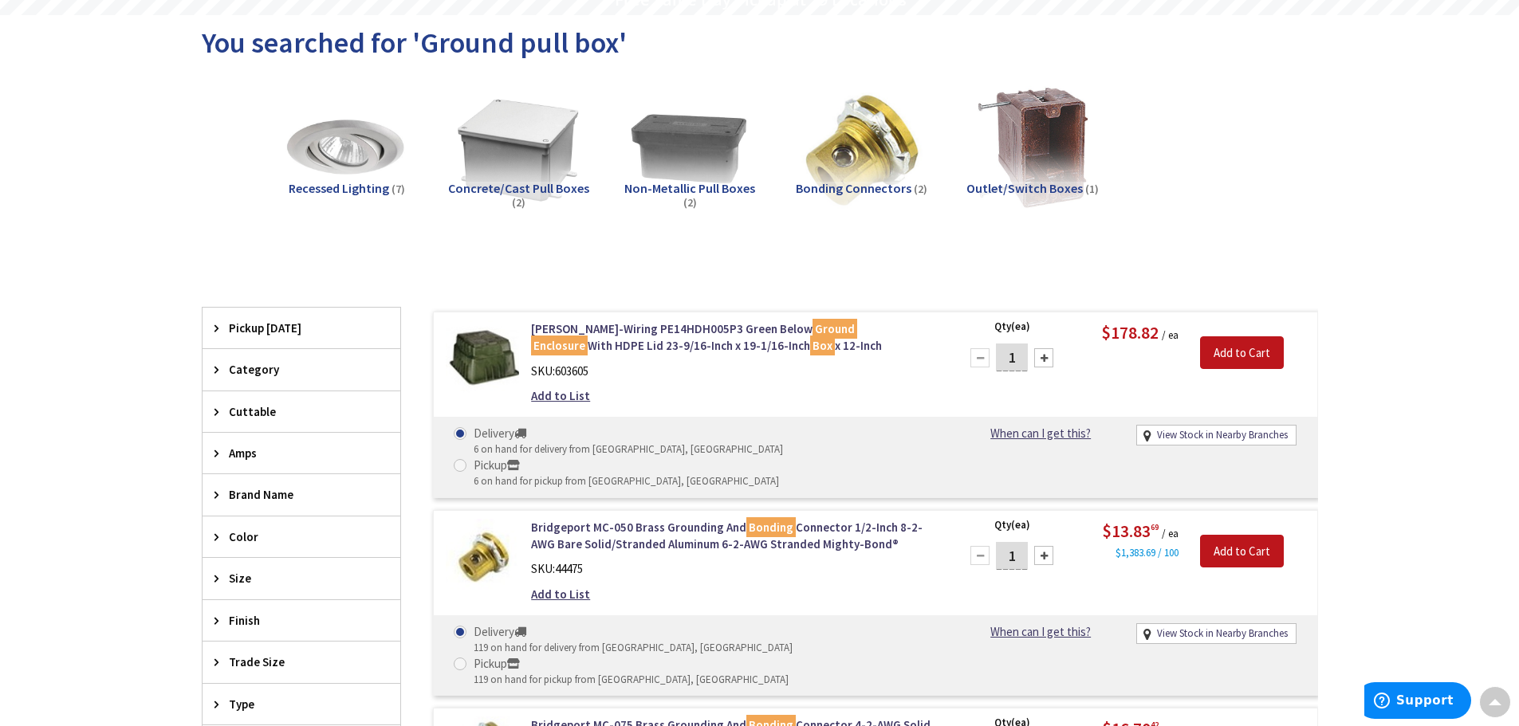
scroll to position [162, 0]
click at [631, 330] on link "Hubbell-Wiring PE14HDH005P3 Green Below Ground Enclosure With HDPE Lid 23-9/16-…" at bounding box center [734, 337] width 406 height 34
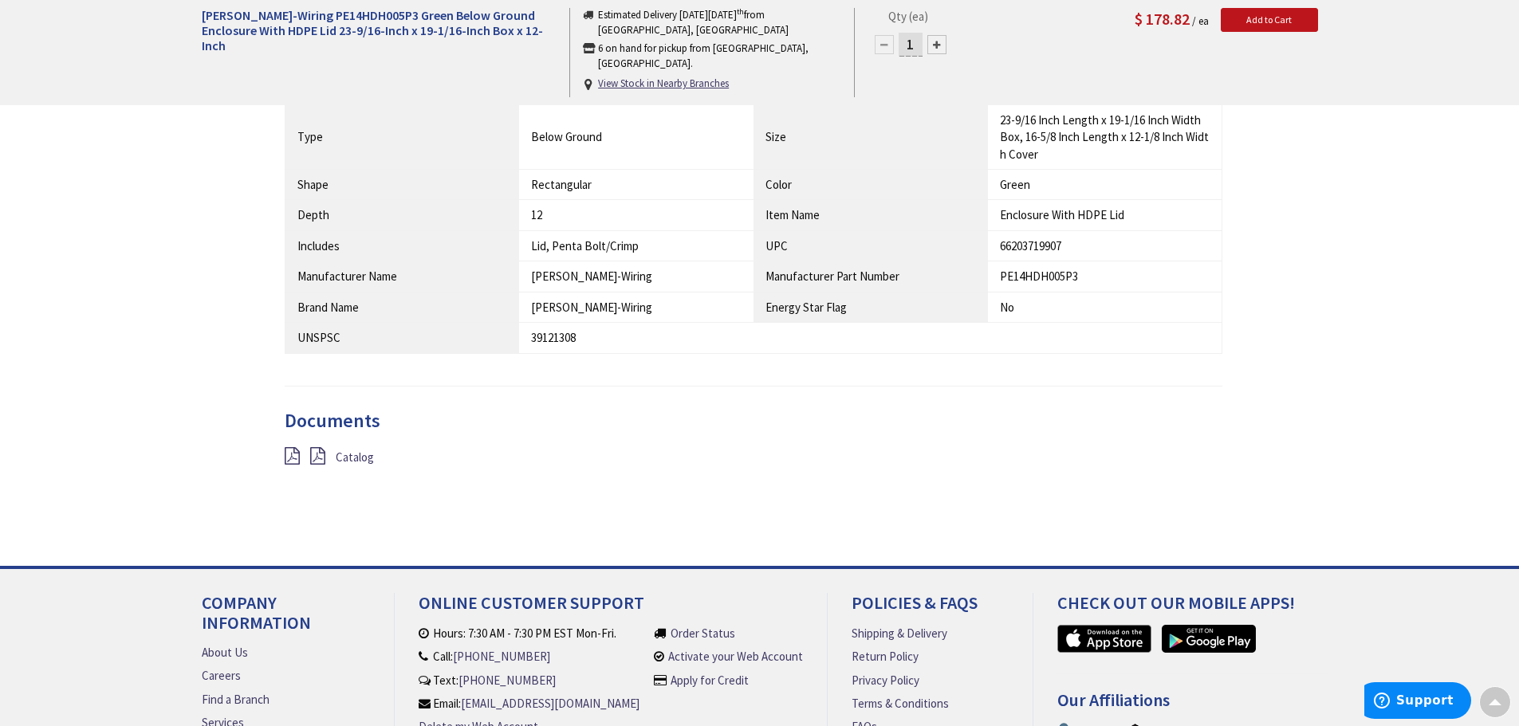
scroll to position [959, 0]
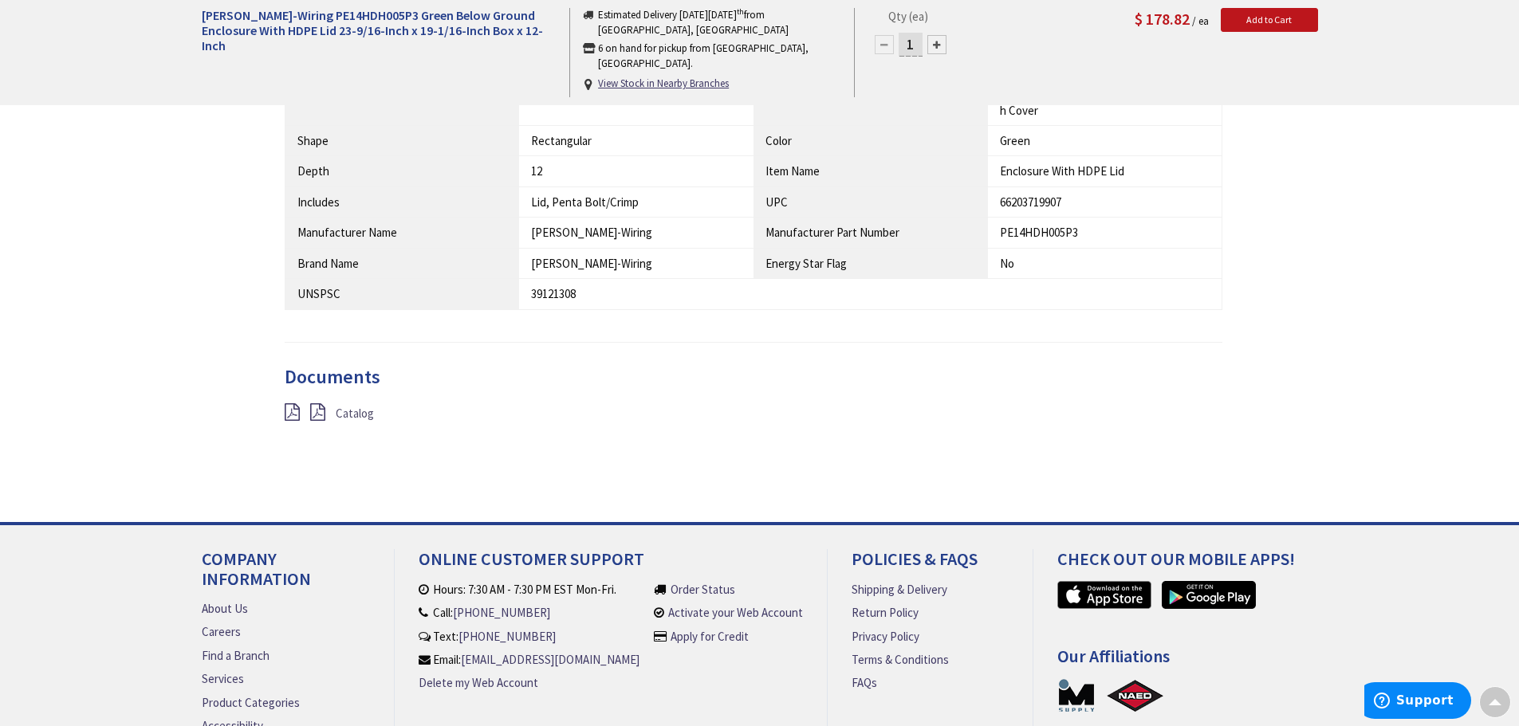
click at [358, 412] on span "Catalog" at bounding box center [355, 413] width 38 height 15
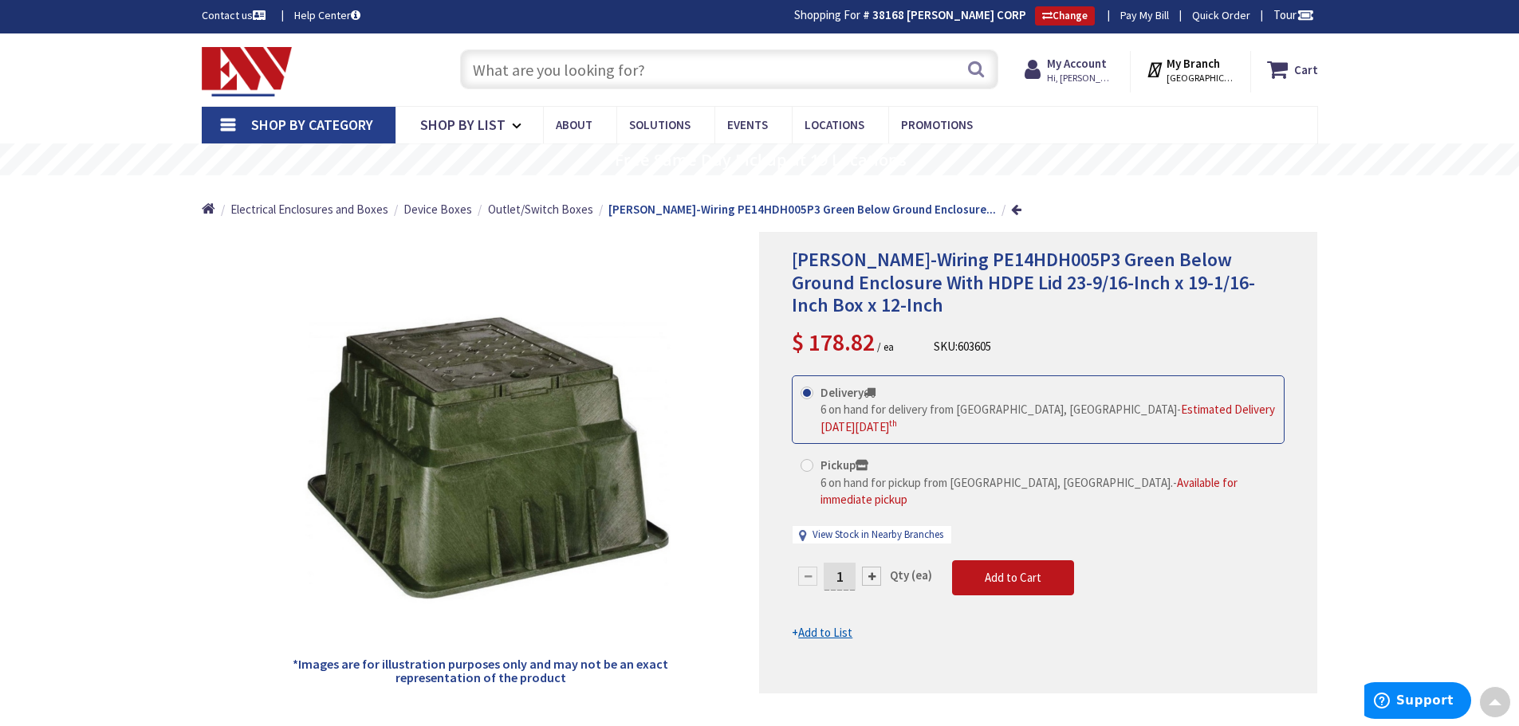
scroll to position [0, 0]
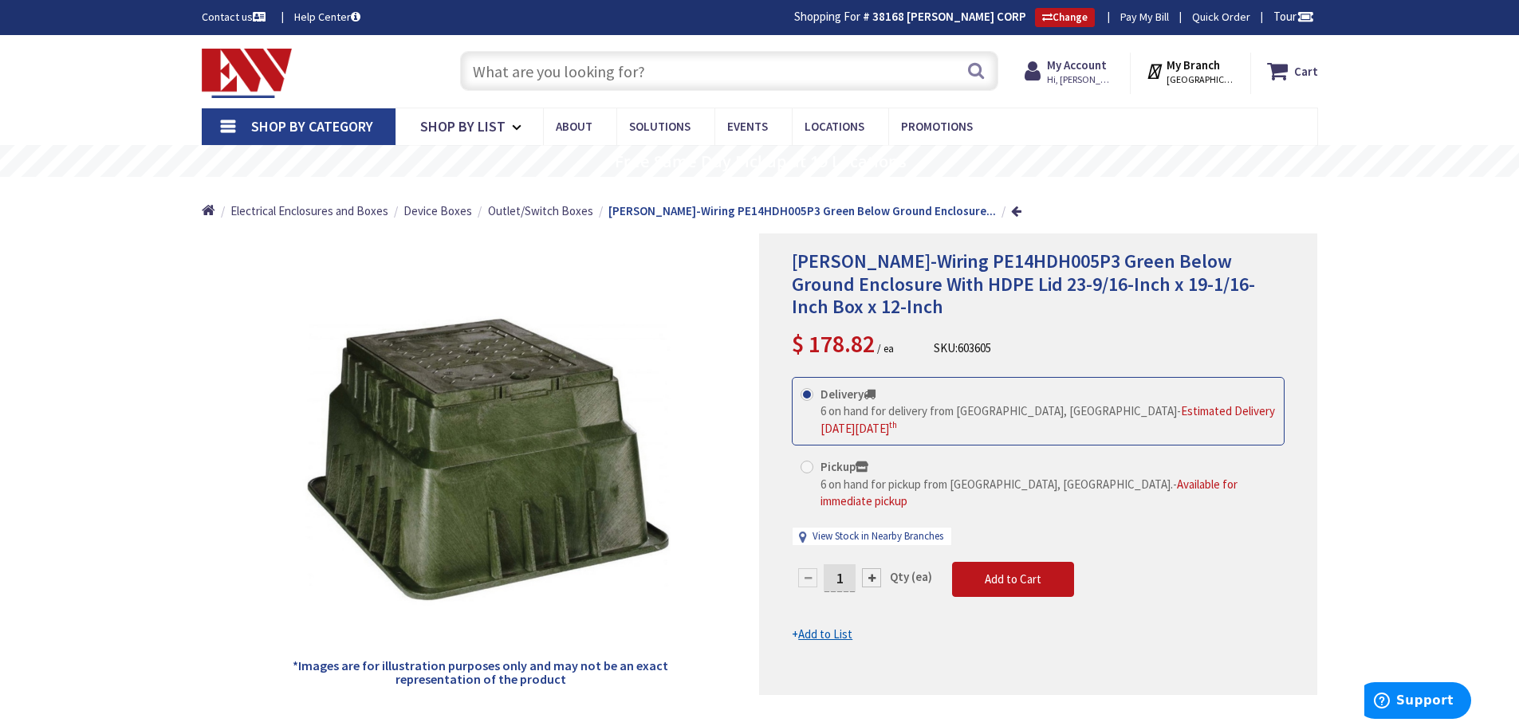
click at [702, 79] on input "text" at bounding box center [729, 71] width 538 height 40
click at [547, 214] on span "Outlet/Switch Boxes" at bounding box center [540, 210] width 105 height 15
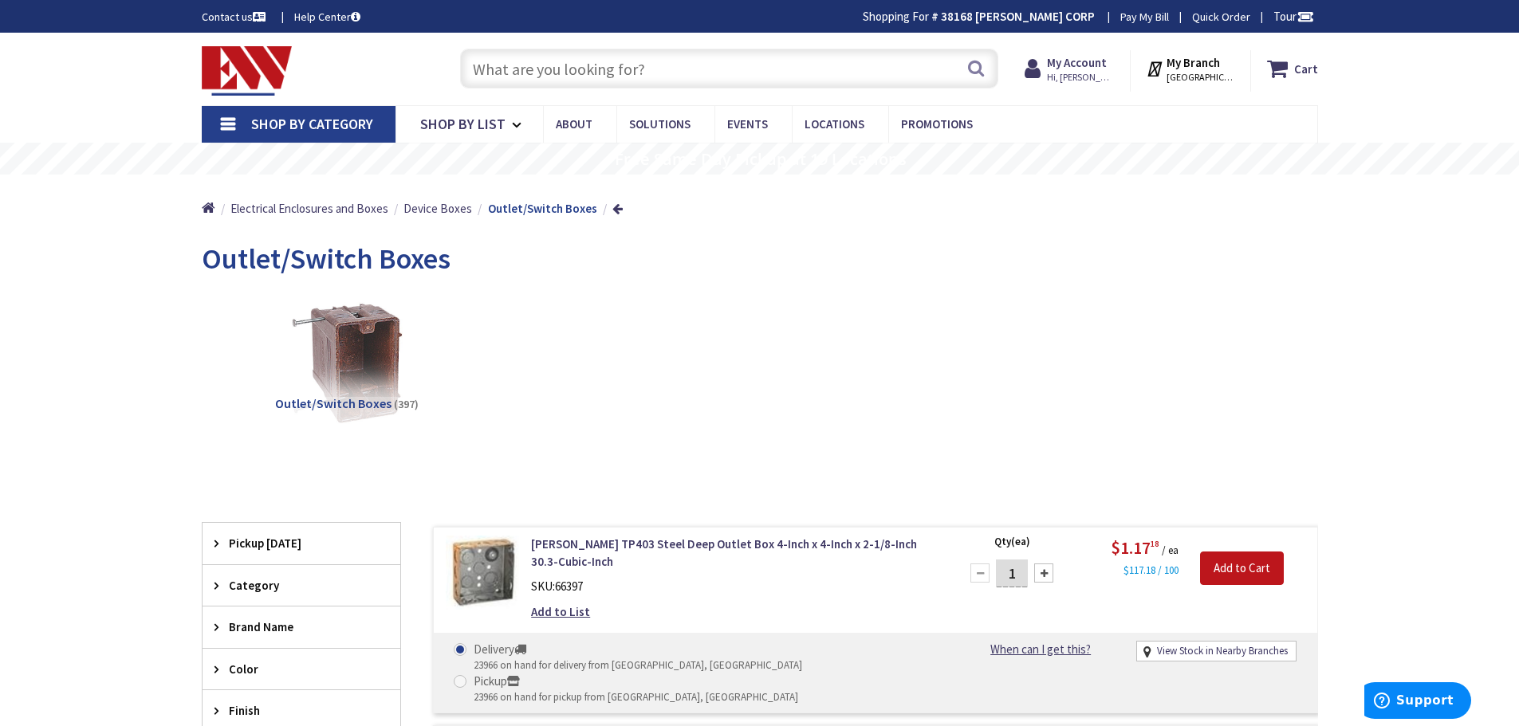
click at [678, 76] on input "text" at bounding box center [729, 69] width 538 height 40
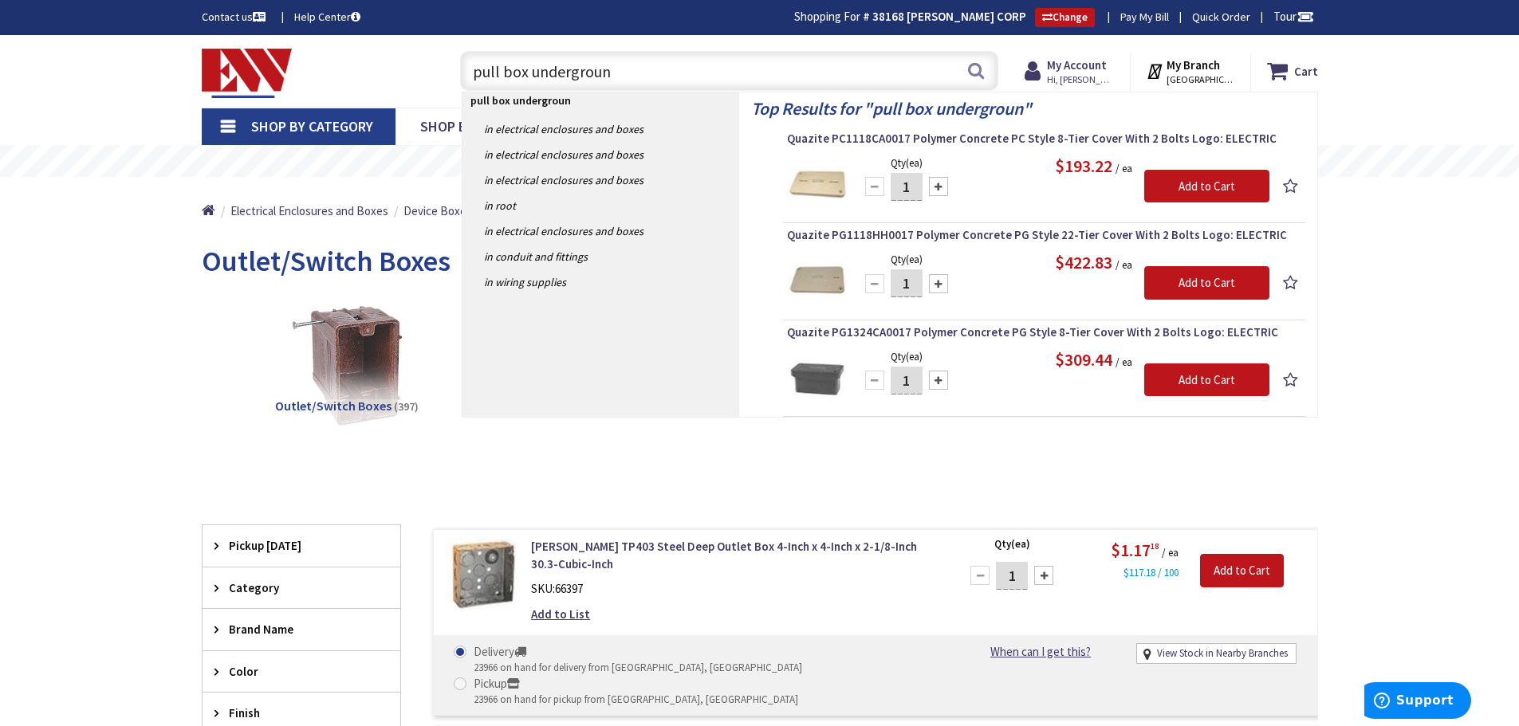
type input "pull box underground"
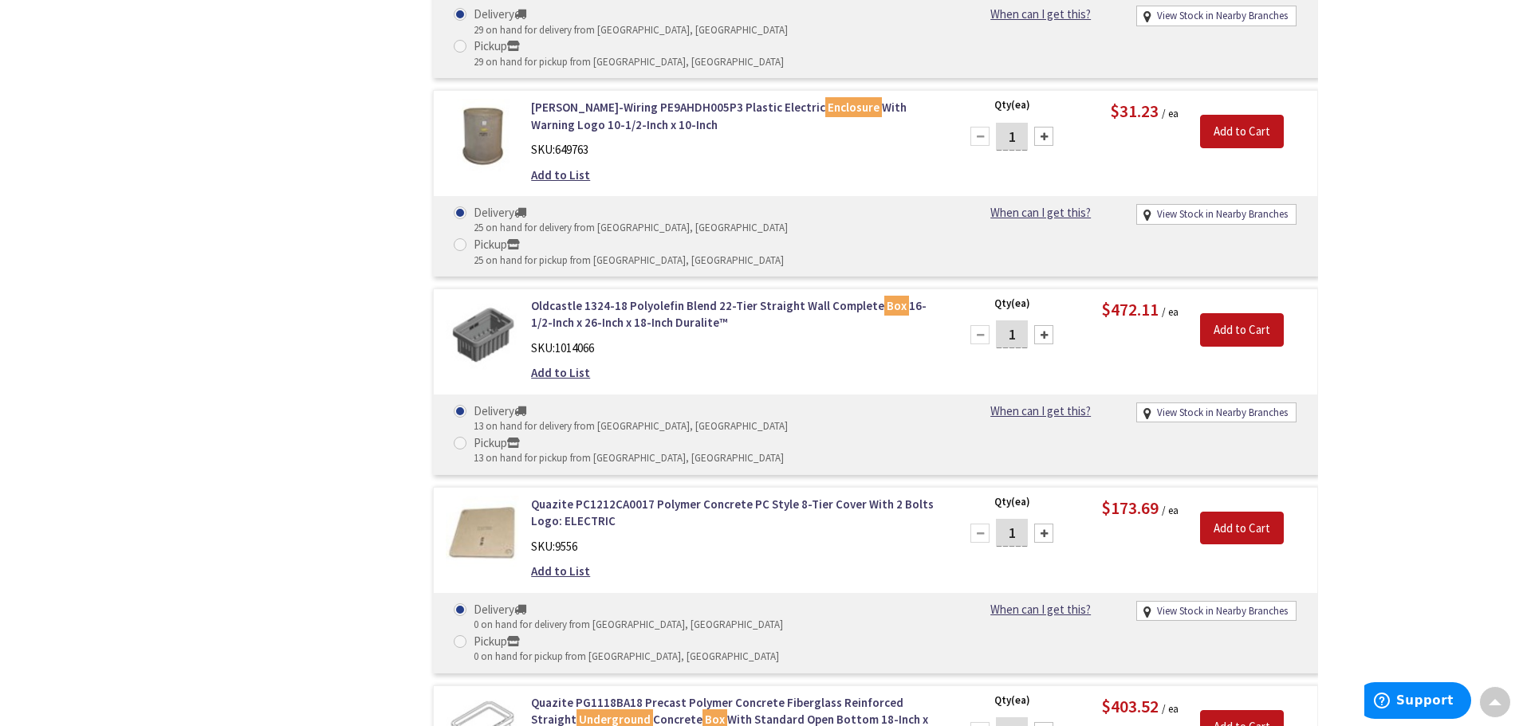
scroll to position [3191, 0]
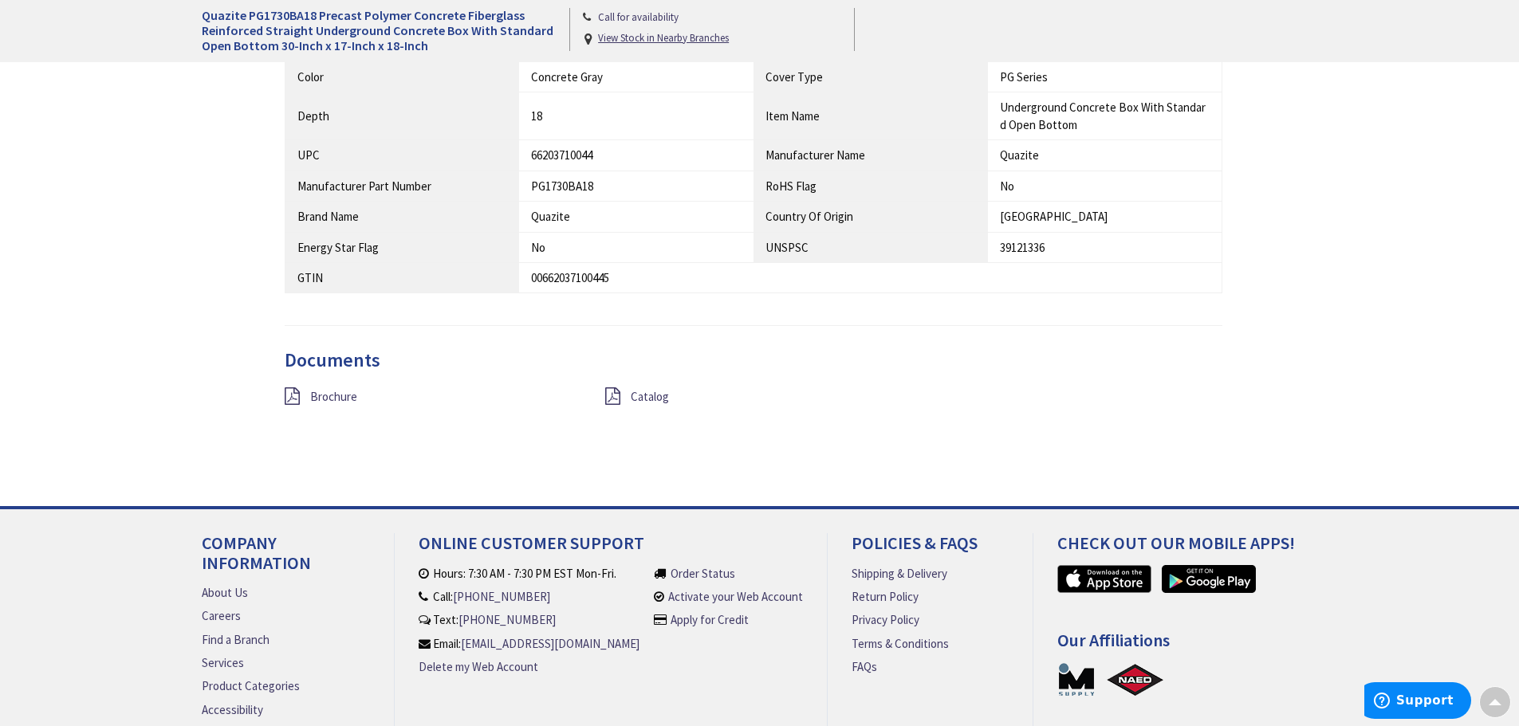
scroll to position [892, 0]
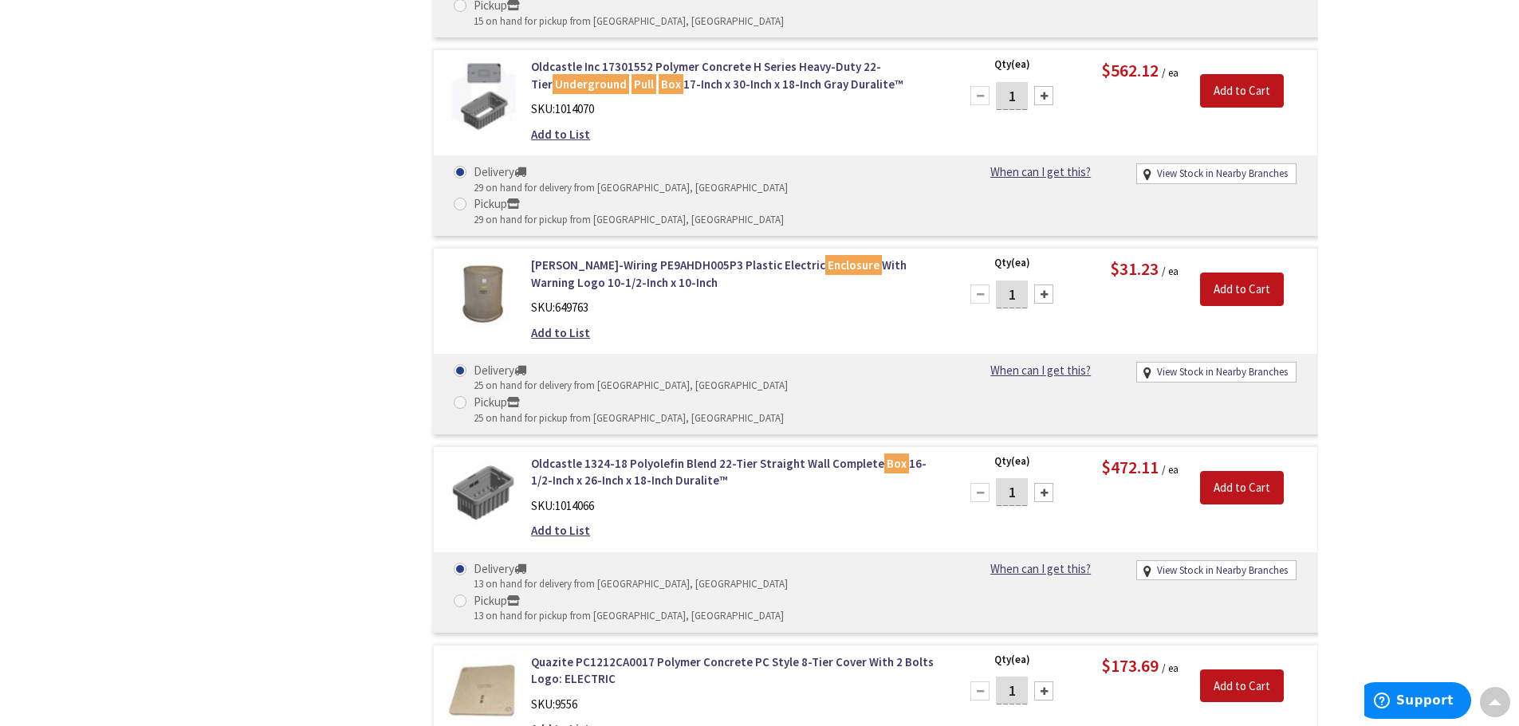
scroll to position [3033, 0]
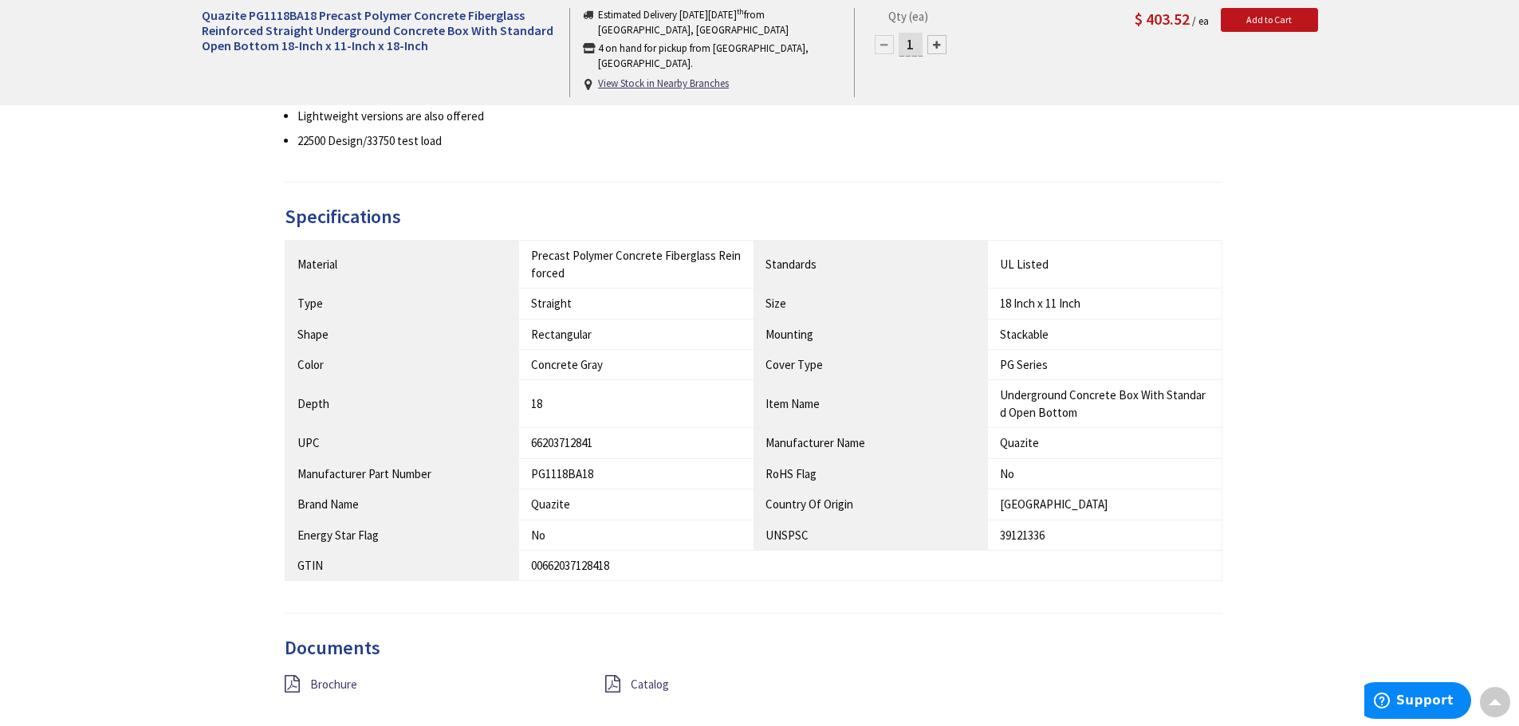
scroll to position [797, 0]
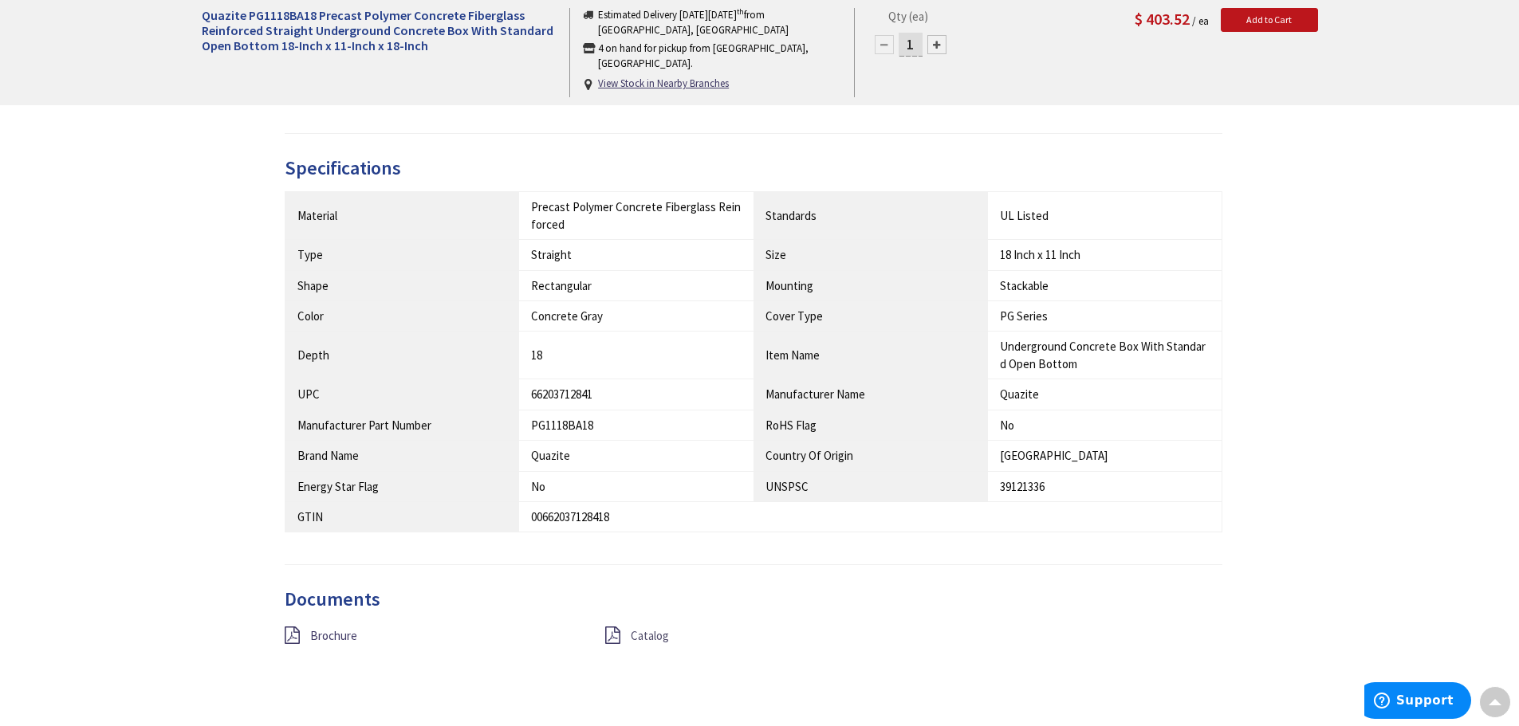
click at [656, 633] on span "Catalog" at bounding box center [650, 635] width 38 height 15
